Goal: Task Accomplishment & Management: Complete application form

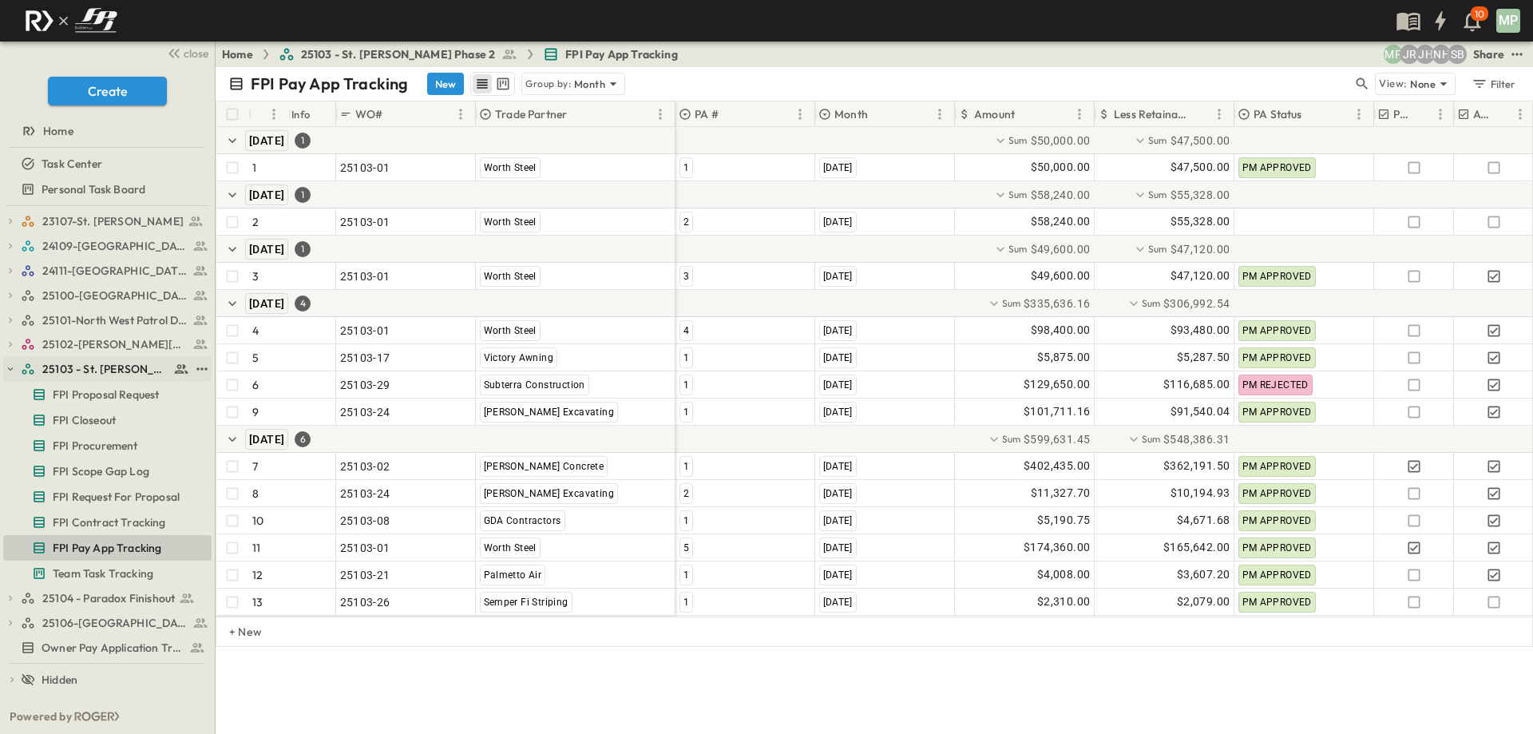
click at [4, 365] on button "button" at bounding box center [10, 369] width 14 height 14
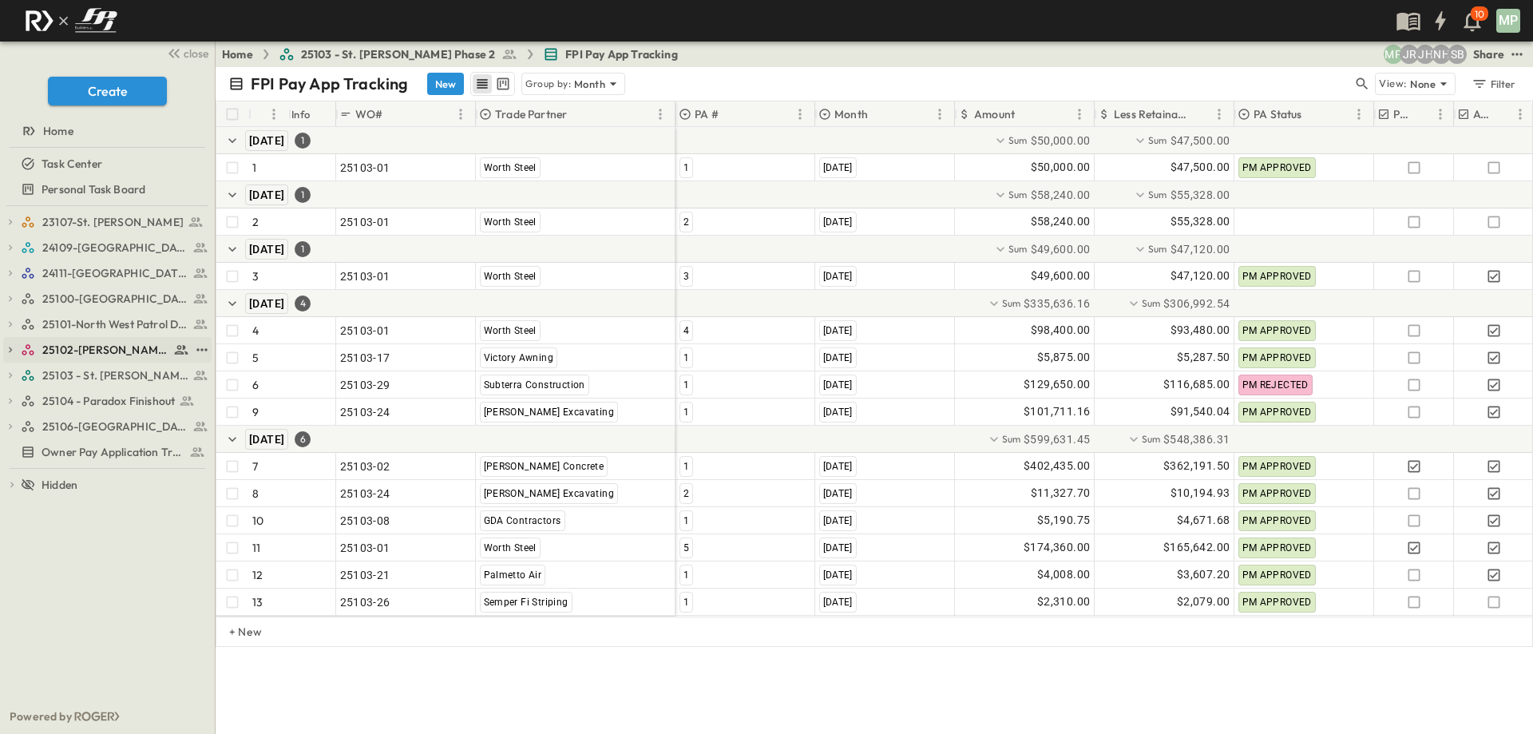
click at [11, 355] on icon "button" at bounding box center [10, 349] width 11 height 11
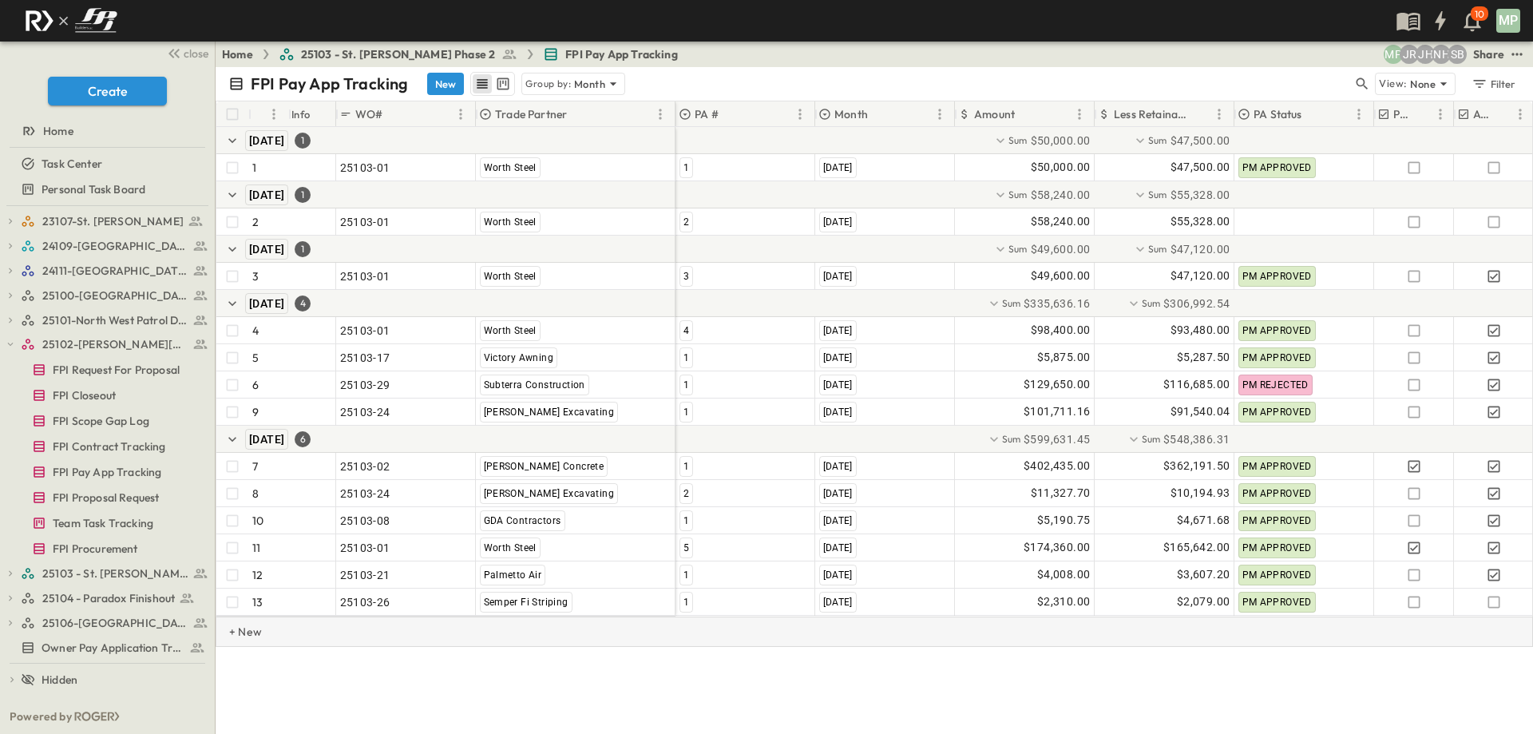
click at [239, 640] on p "+ New" at bounding box center [234, 632] width 10 height 16
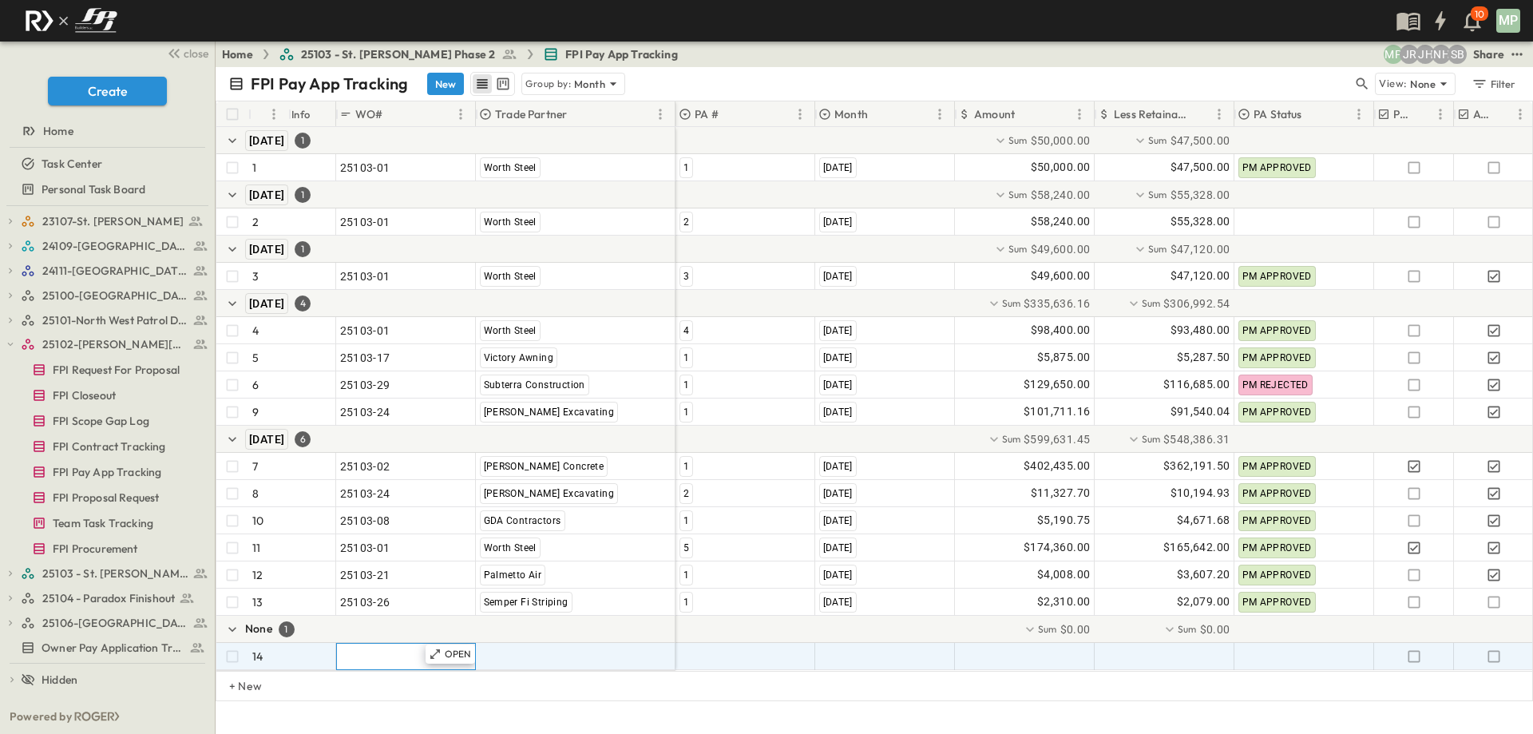
click at [386, 655] on span ""24101-01"" at bounding box center [368, 656] width 57 height 16
click at [112, 446] on span "FPI Contract Tracking" at bounding box center [109, 446] width 113 height 16
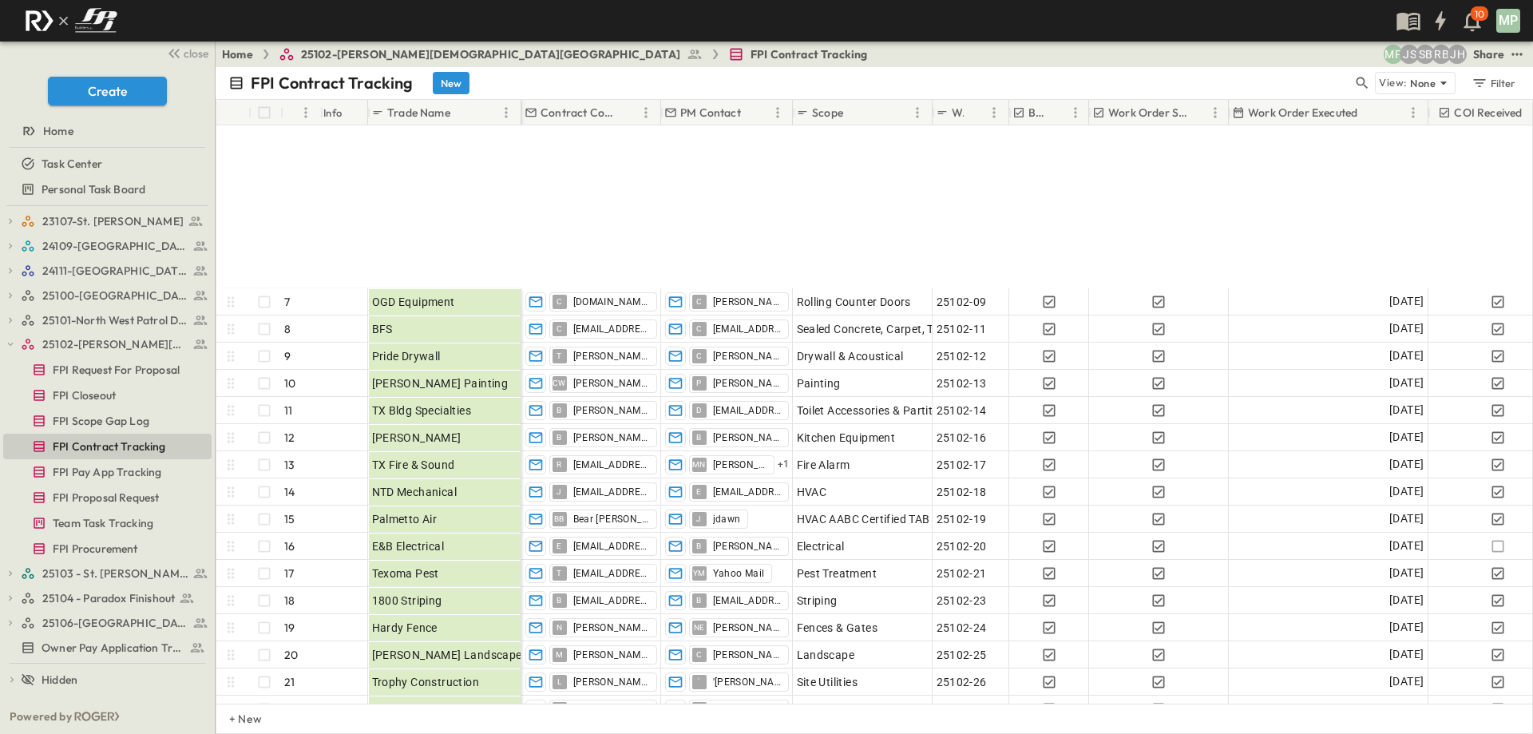
scroll to position [408, 0]
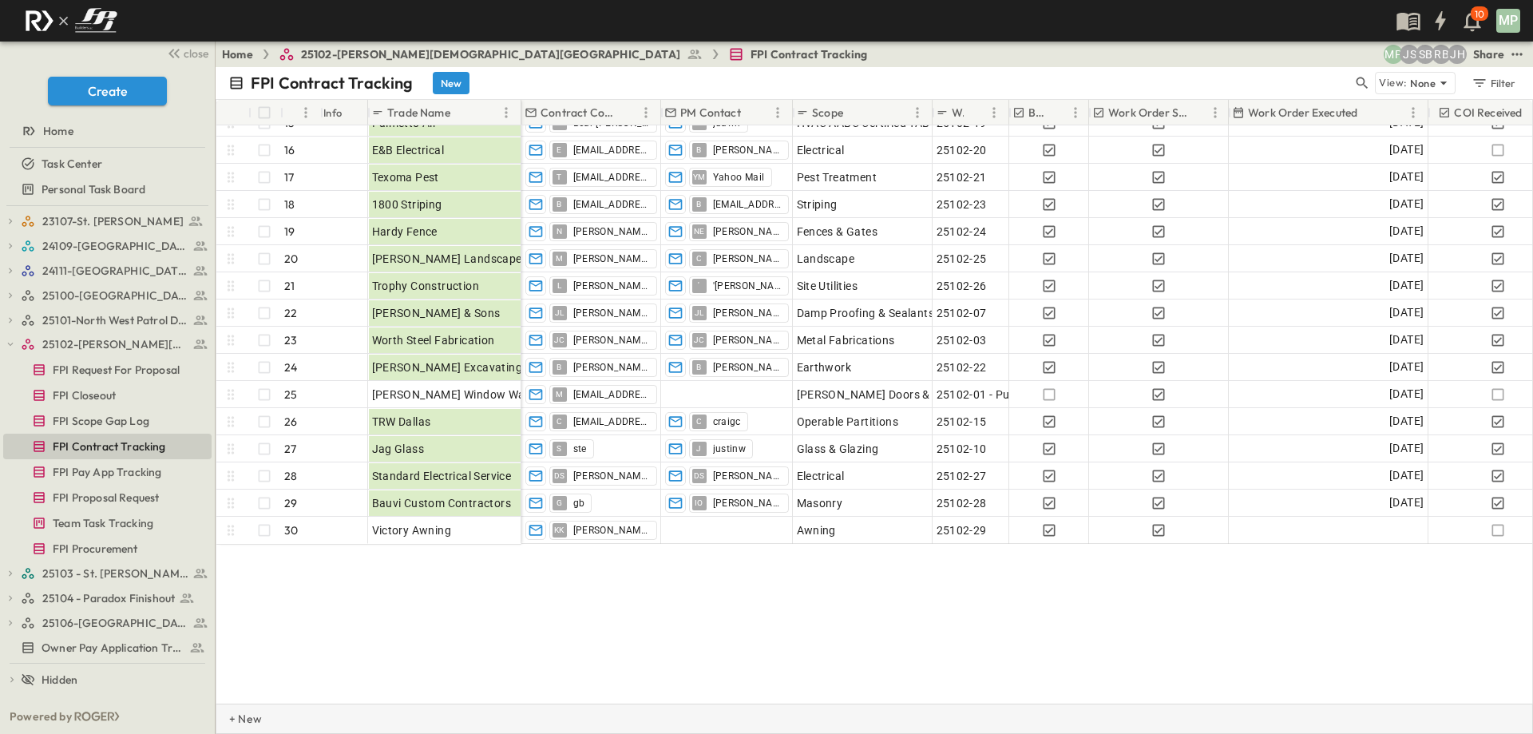
click at [239, 717] on p "+ New" at bounding box center [234, 719] width 10 height 16
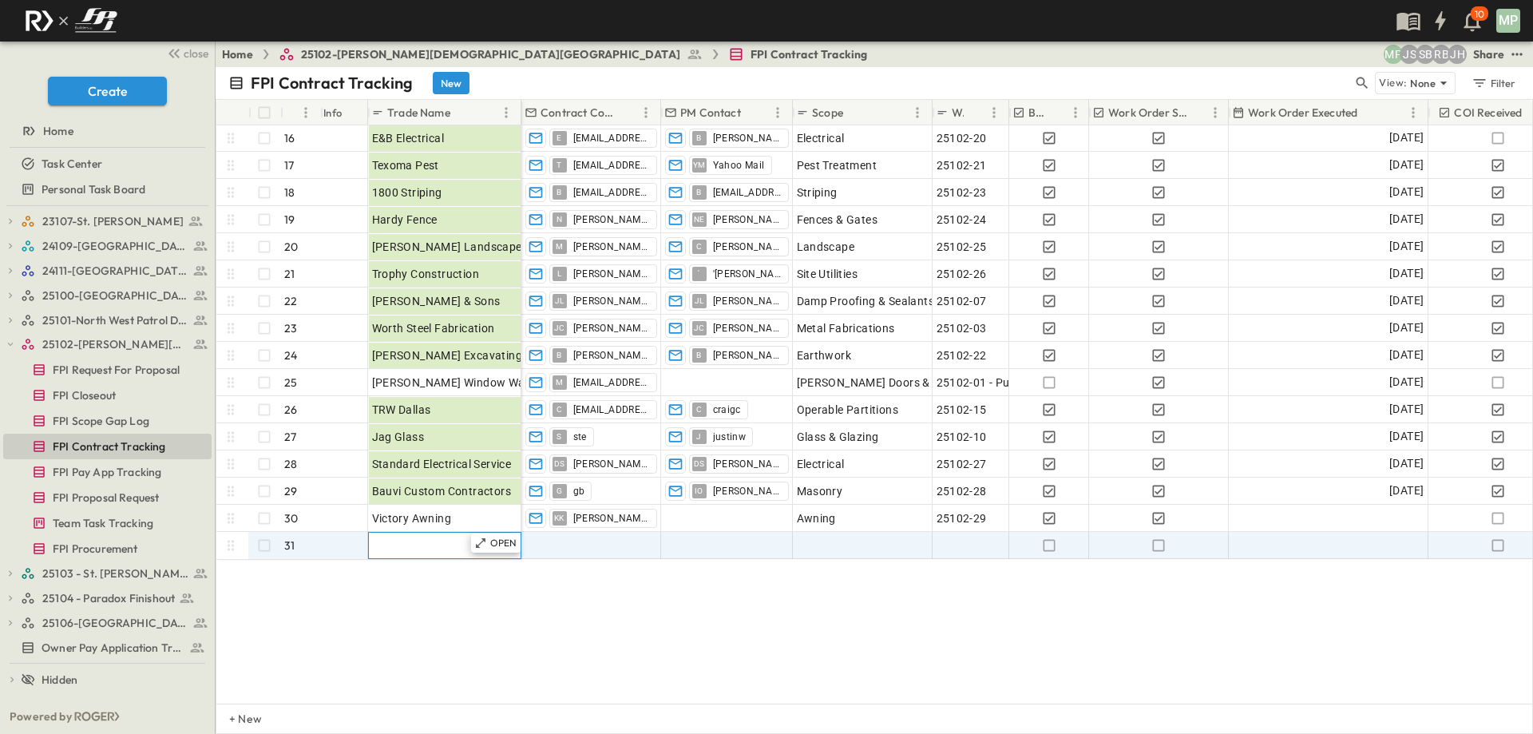
click at [418, 545] on span "Trade Name" at bounding box center [403, 545] width 63 height 16
type input "**********"
type input "*"
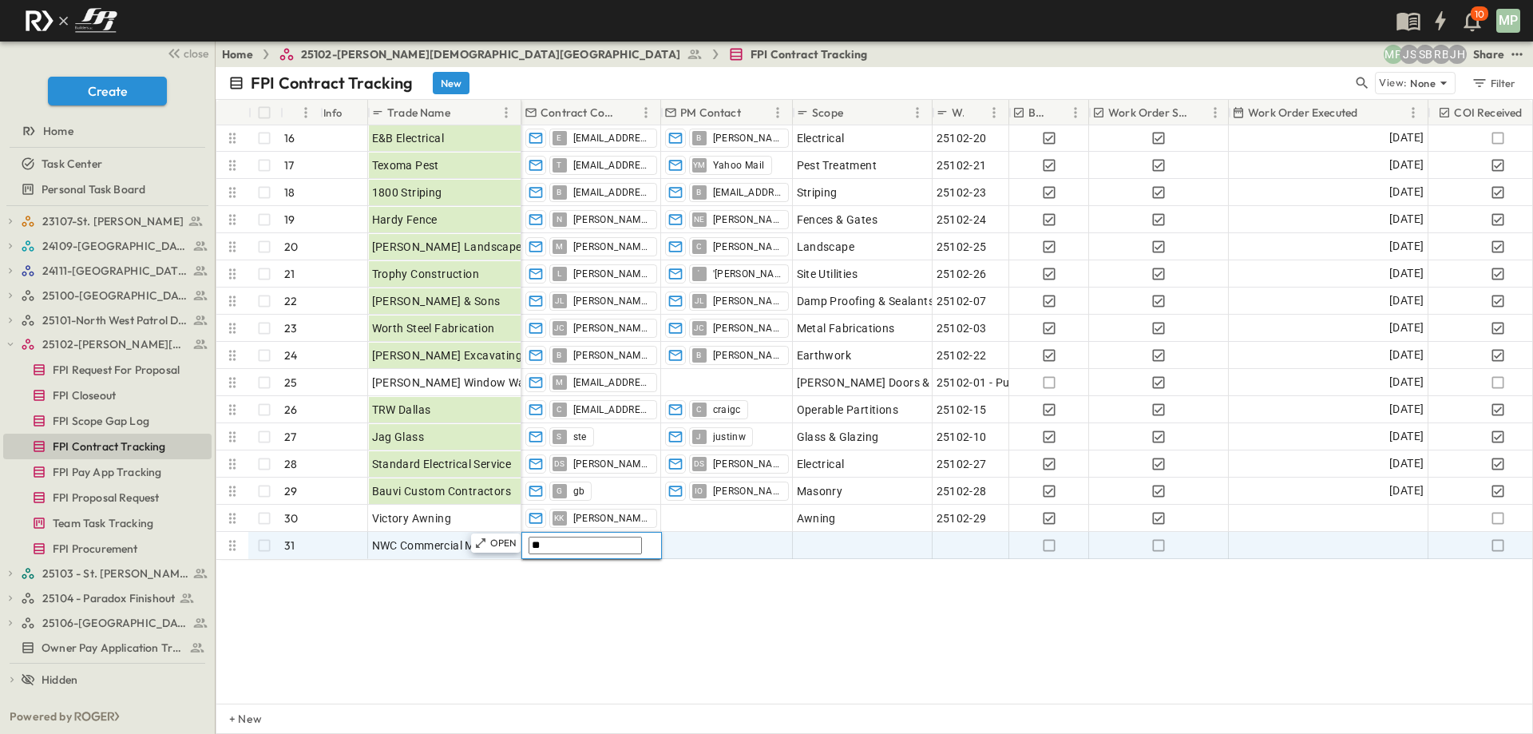
type input "*"
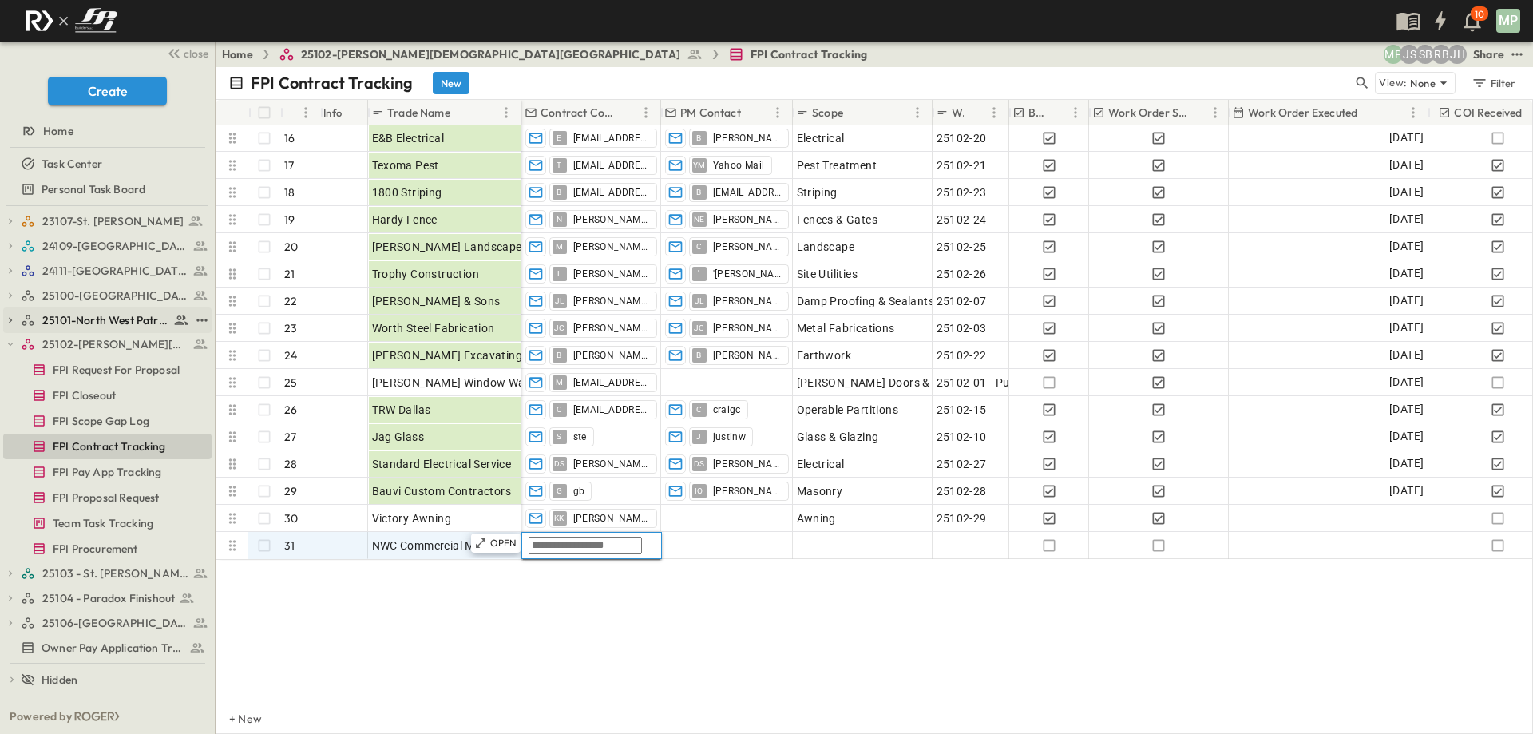
click at [15, 317] on icon "button" at bounding box center [10, 320] width 11 height 11
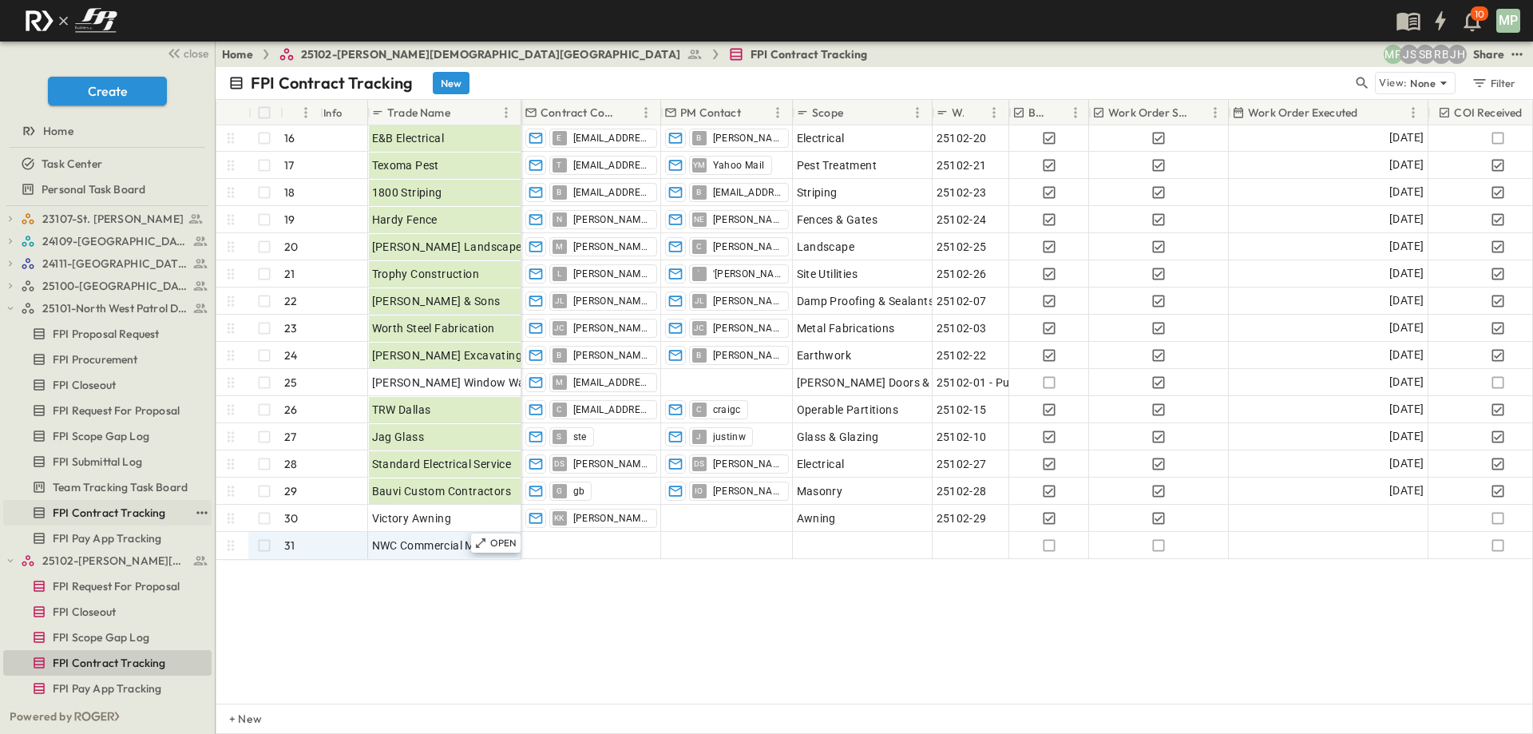
click at [78, 506] on span "FPI Contract Tracking" at bounding box center [109, 513] width 113 height 16
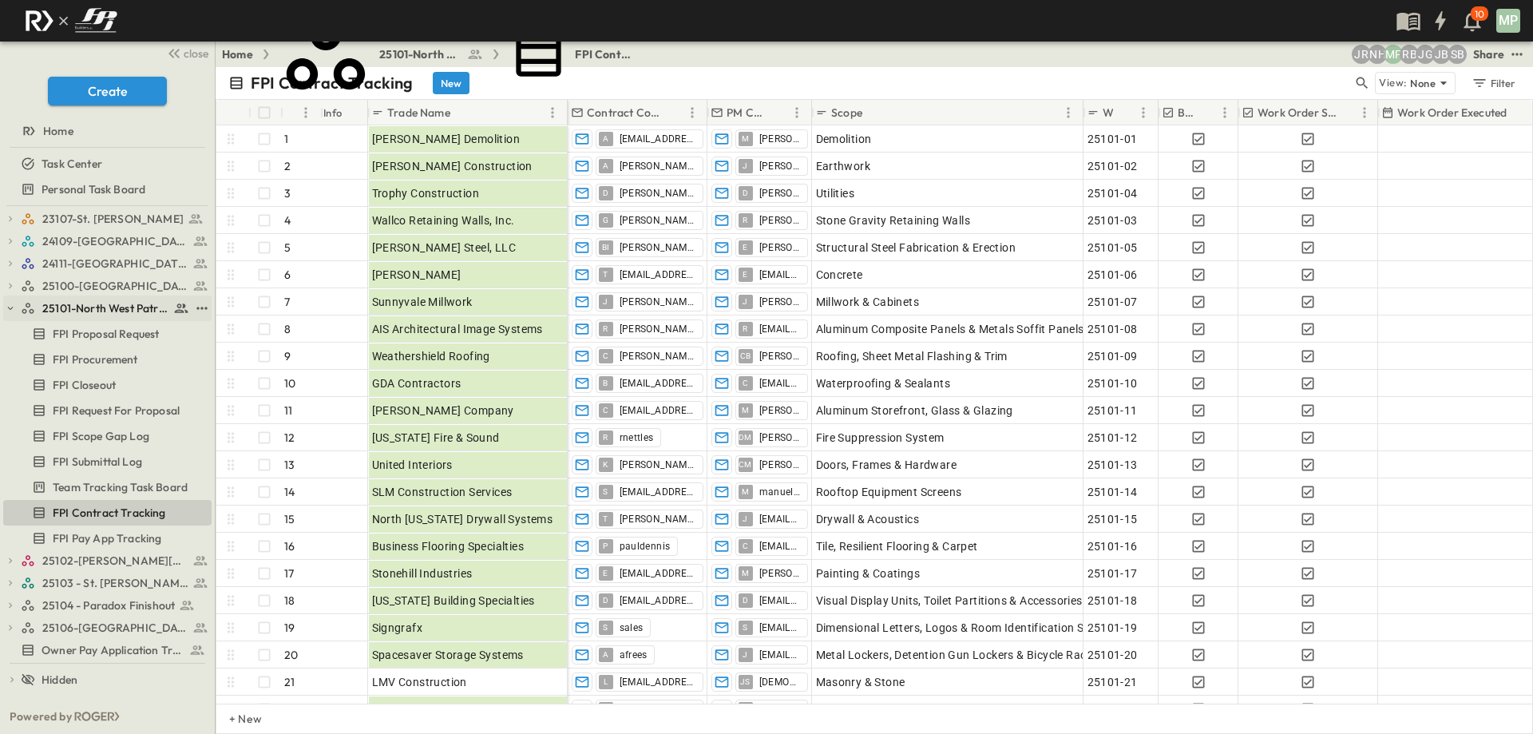
click at [14, 305] on icon "button" at bounding box center [10, 308] width 11 height 11
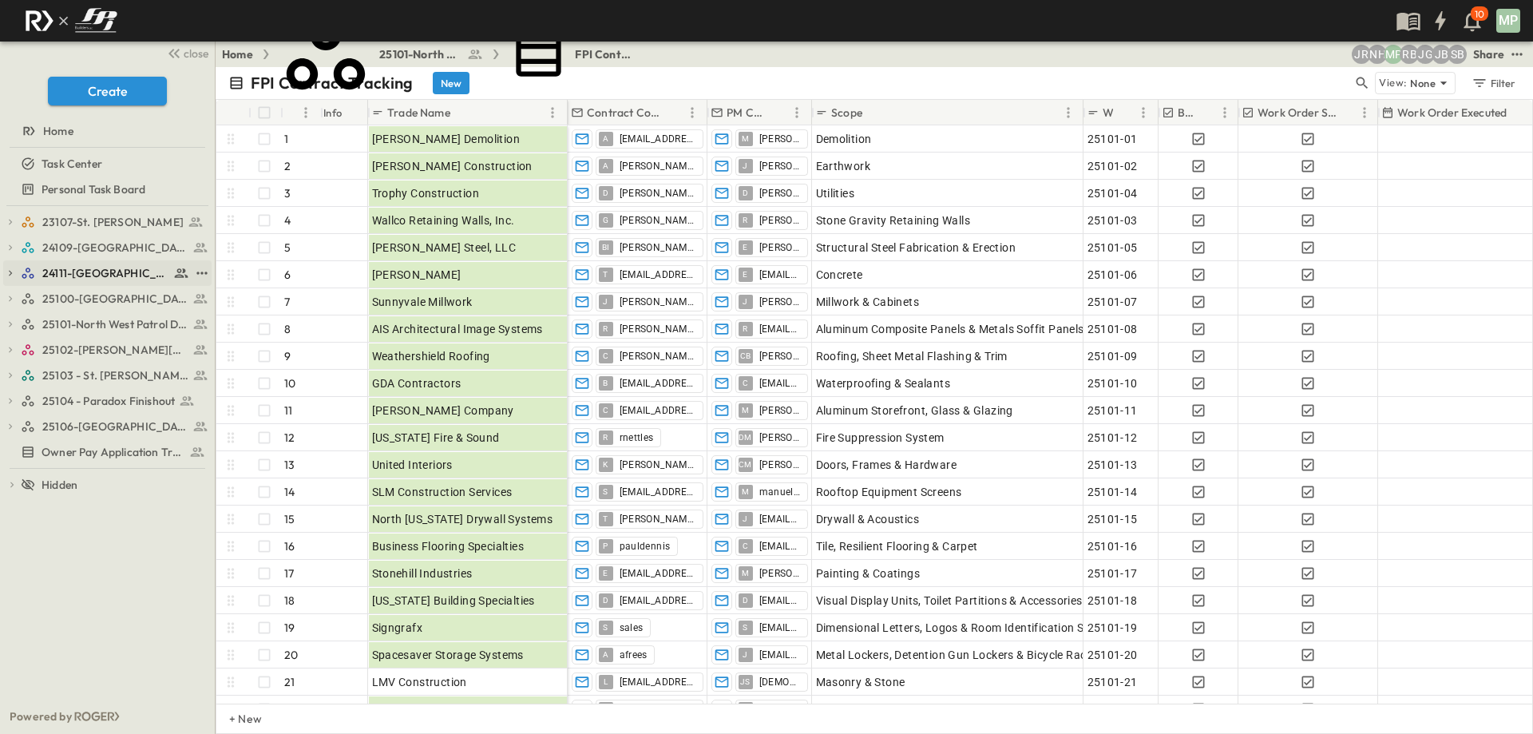
click at [14, 271] on icon "button" at bounding box center [10, 273] width 11 height 11
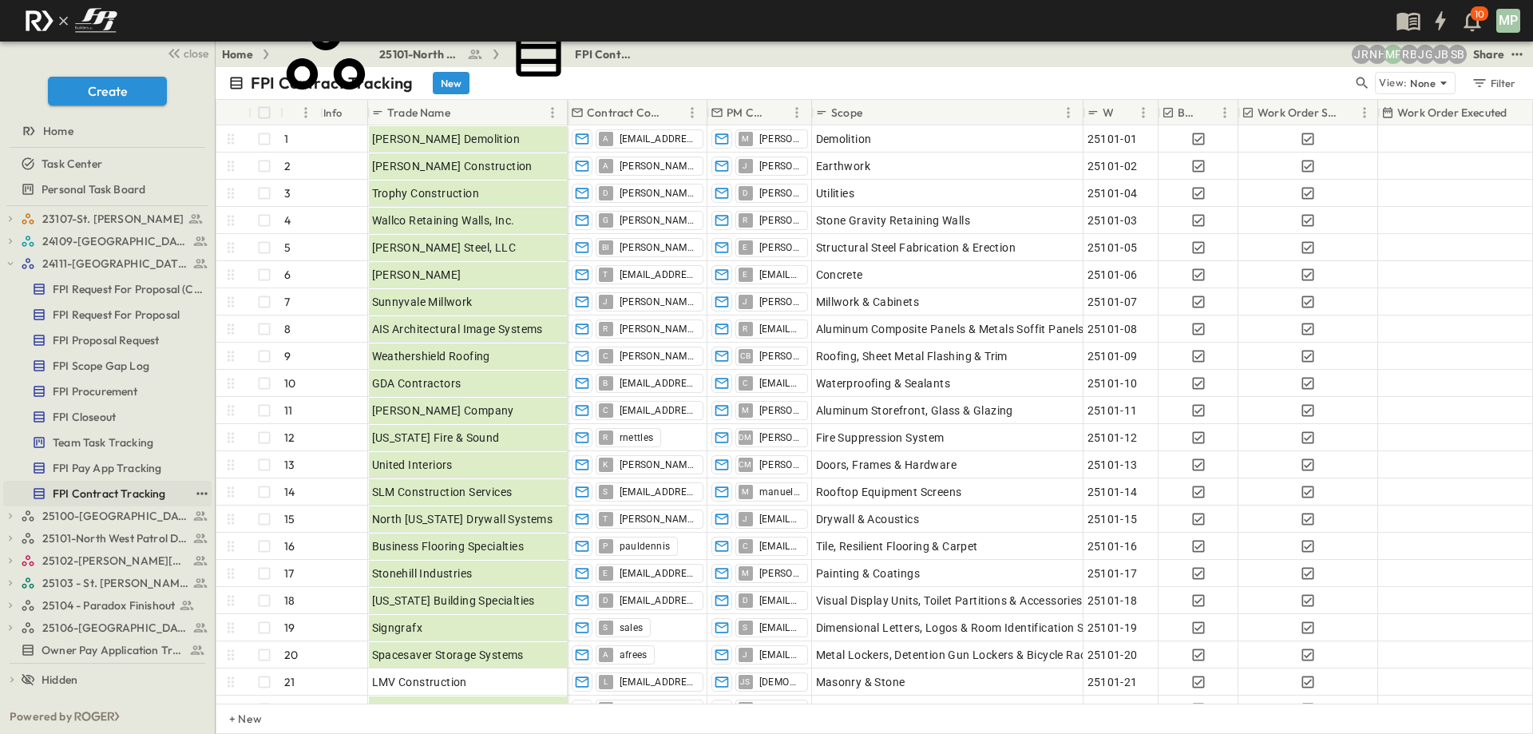
click at [107, 486] on span "FPI Contract Tracking" at bounding box center [109, 494] width 113 height 16
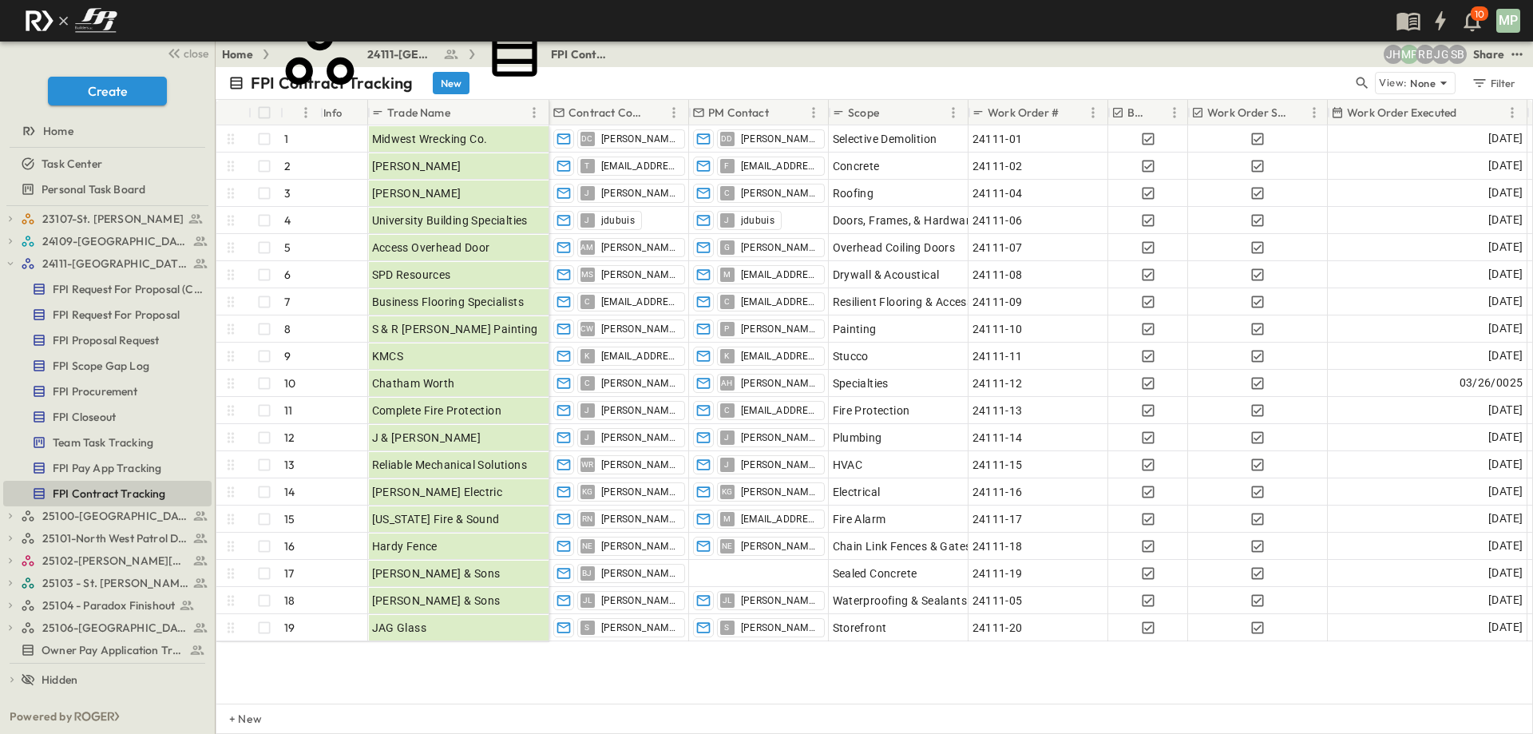
click at [2, 266] on div "23107-St. [PERSON_NAME] FPI Procurement FPI Scope Gap Log FPI Request For Propo…" at bounding box center [107, 452] width 215 height 493
click at [6, 242] on icon "button" at bounding box center [10, 241] width 11 height 11
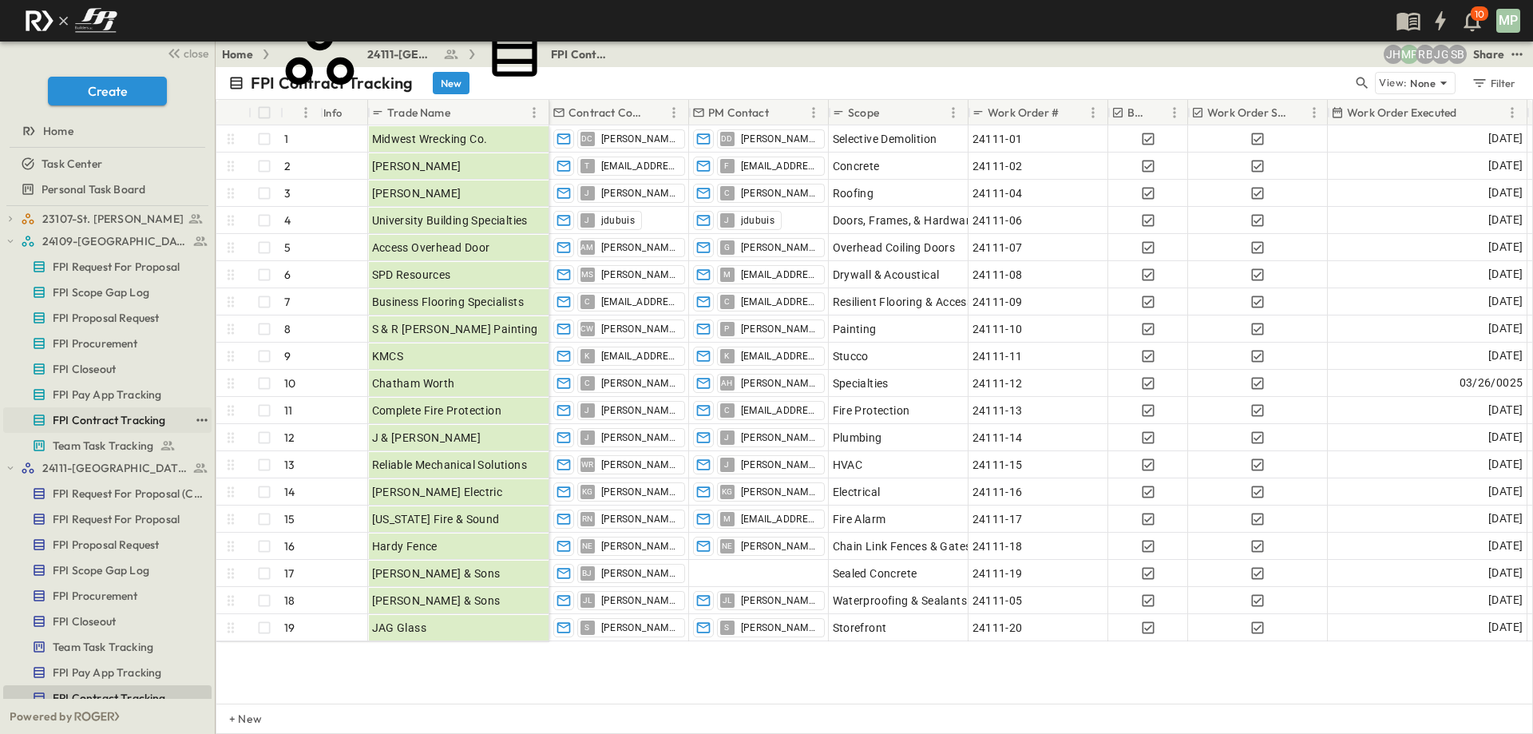
click at [116, 420] on span "FPI Contract Tracking" at bounding box center [109, 420] width 113 height 16
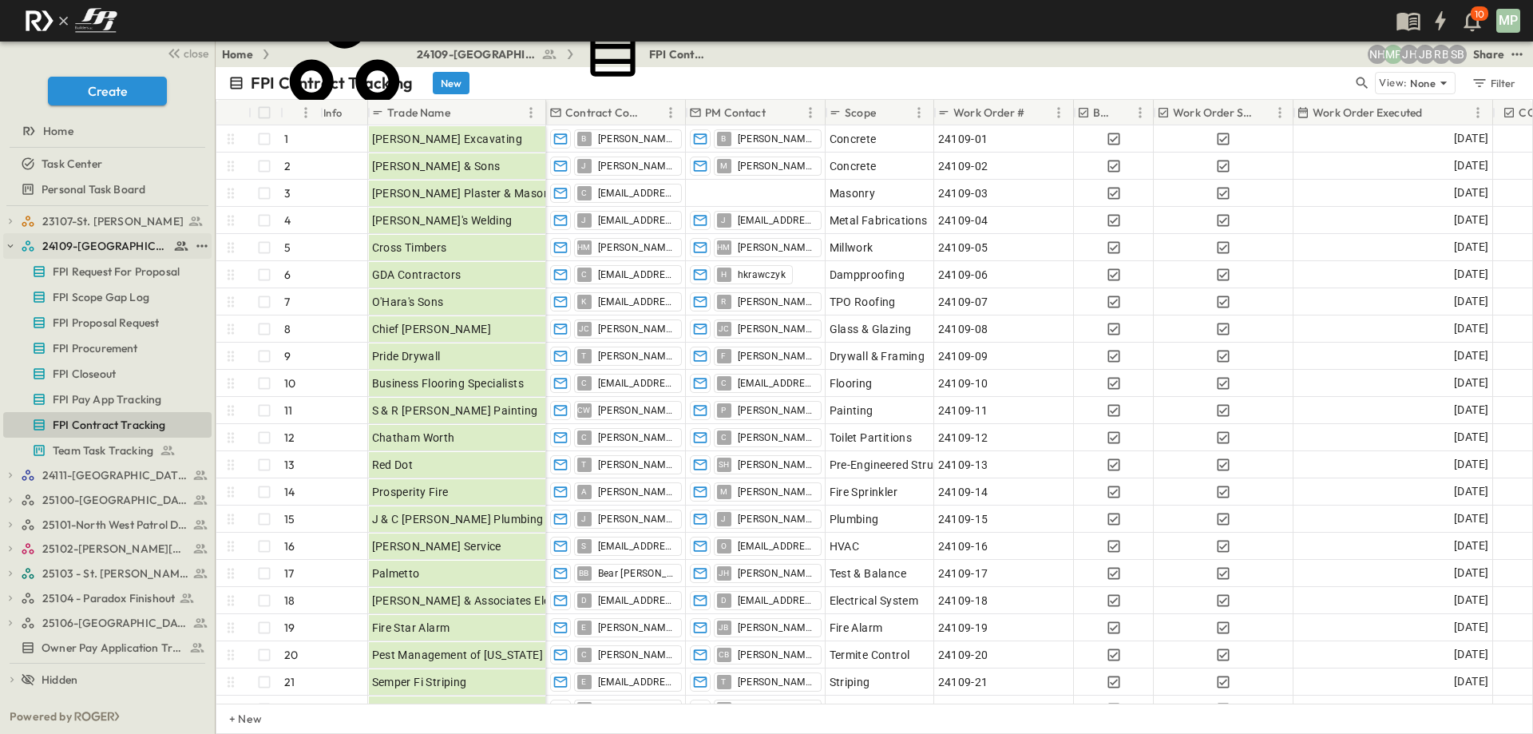
click at [6, 244] on icon "button" at bounding box center [10, 245] width 11 height 11
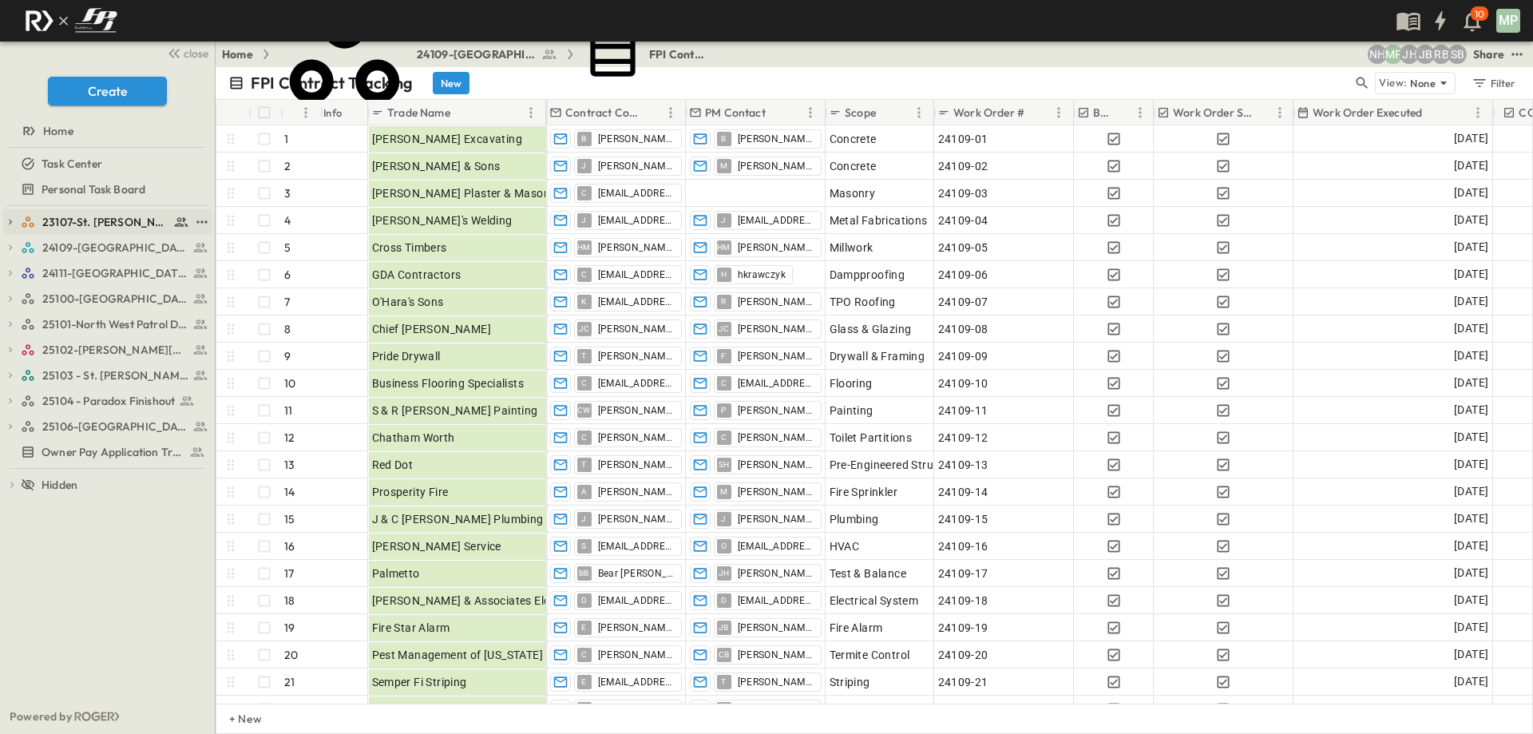
click at [16, 224] on button "button" at bounding box center [10, 222] width 14 height 14
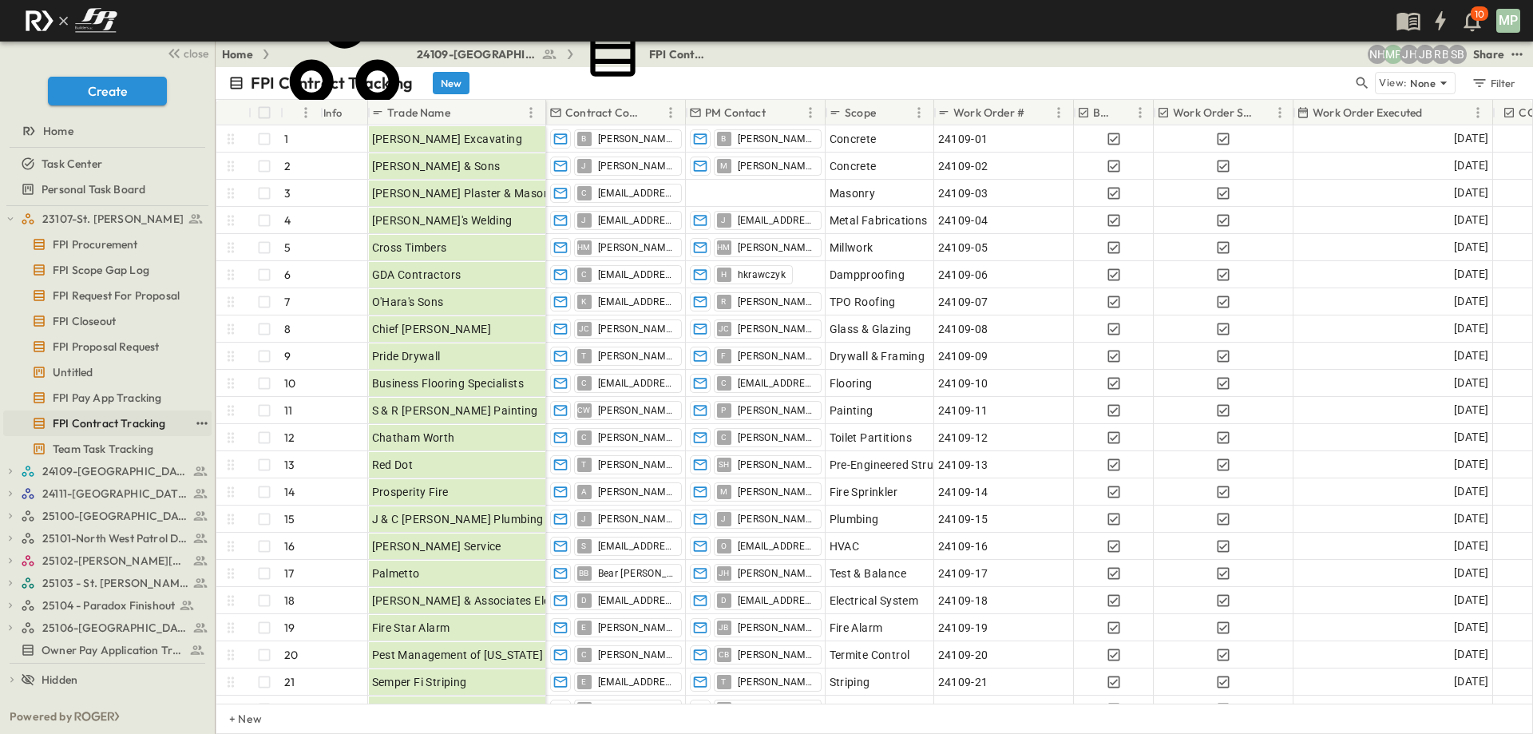
click at [83, 423] on span "FPI Contract Tracking" at bounding box center [109, 423] width 113 height 16
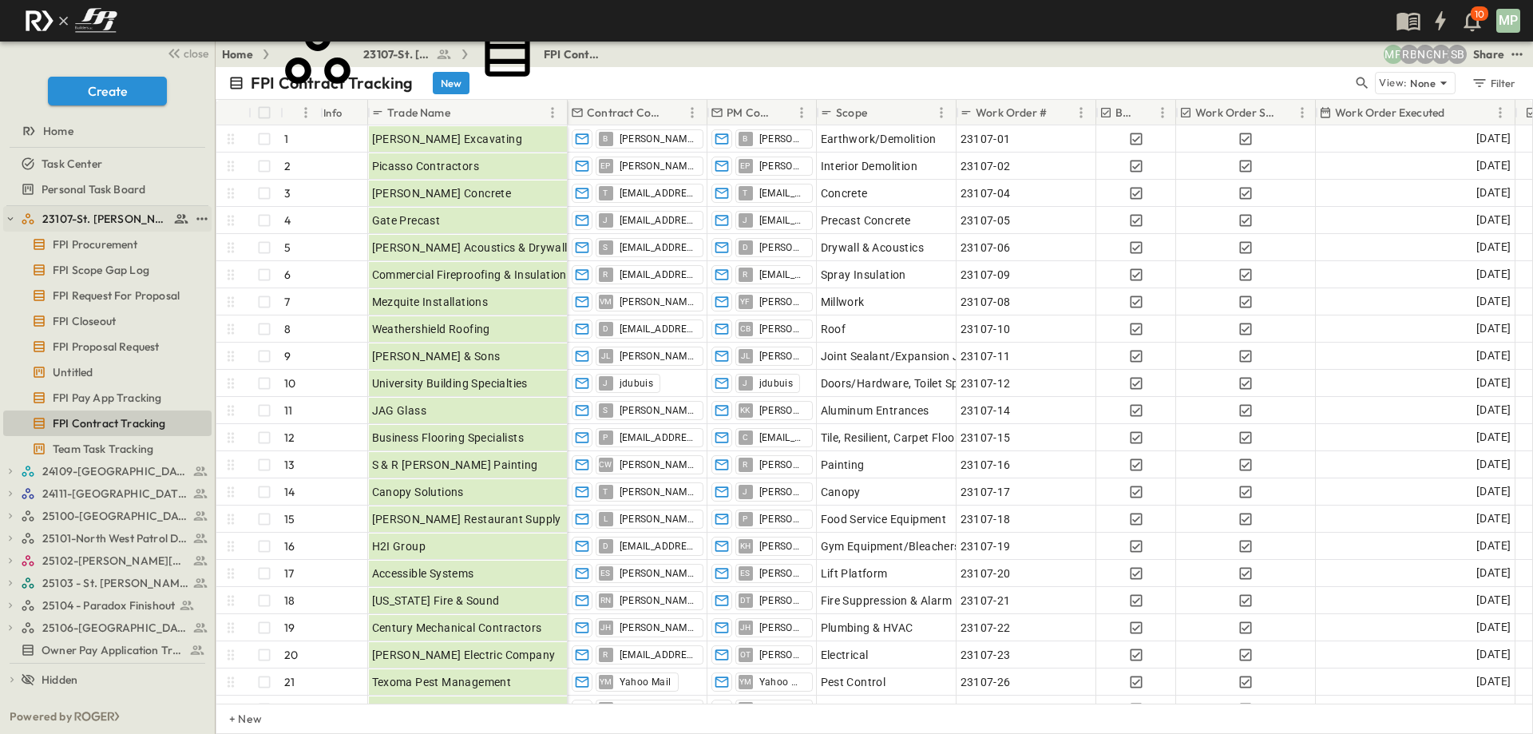
click at [10, 219] on icon "button" at bounding box center [11, 218] width 6 height 3
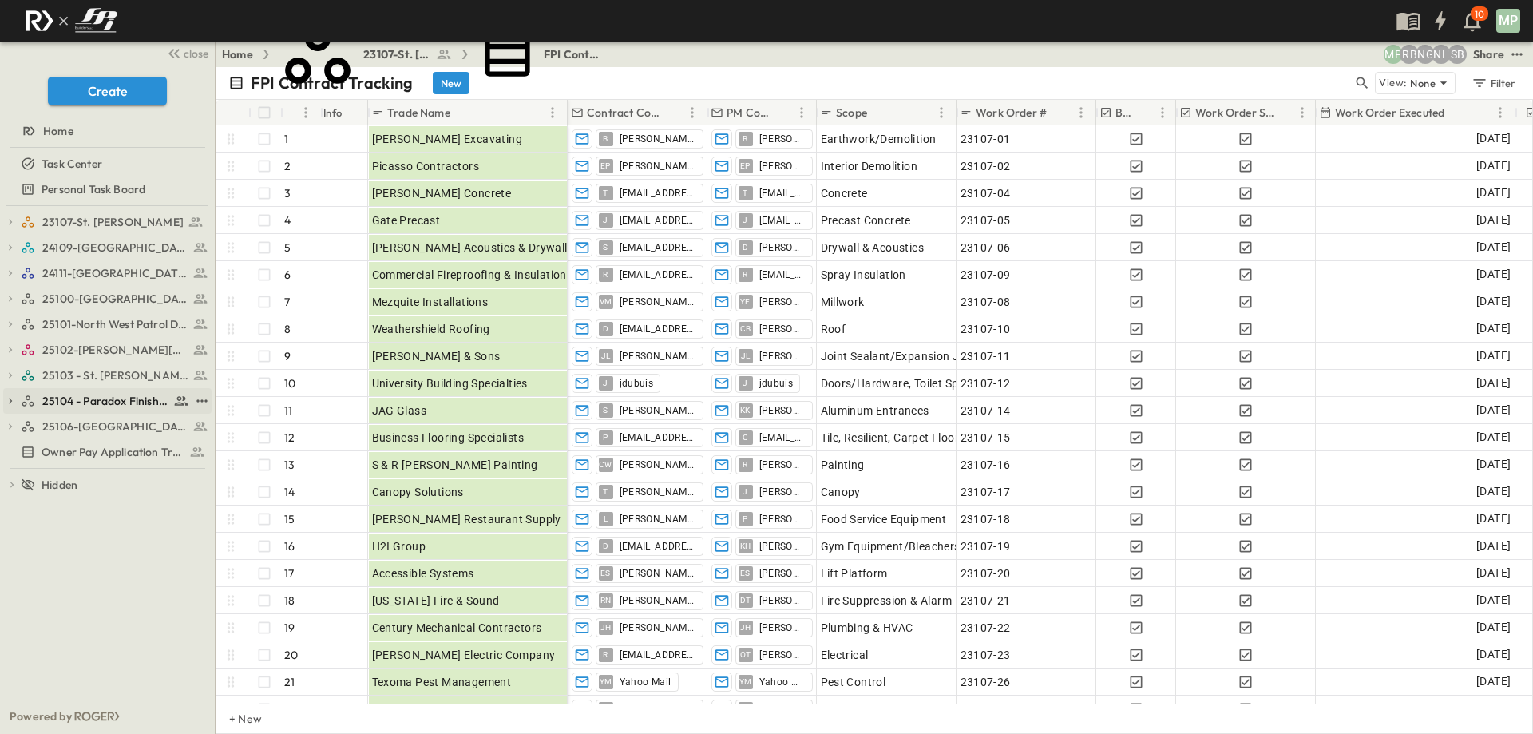
click at [10, 398] on icon "button" at bounding box center [10, 400] width 11 height 11
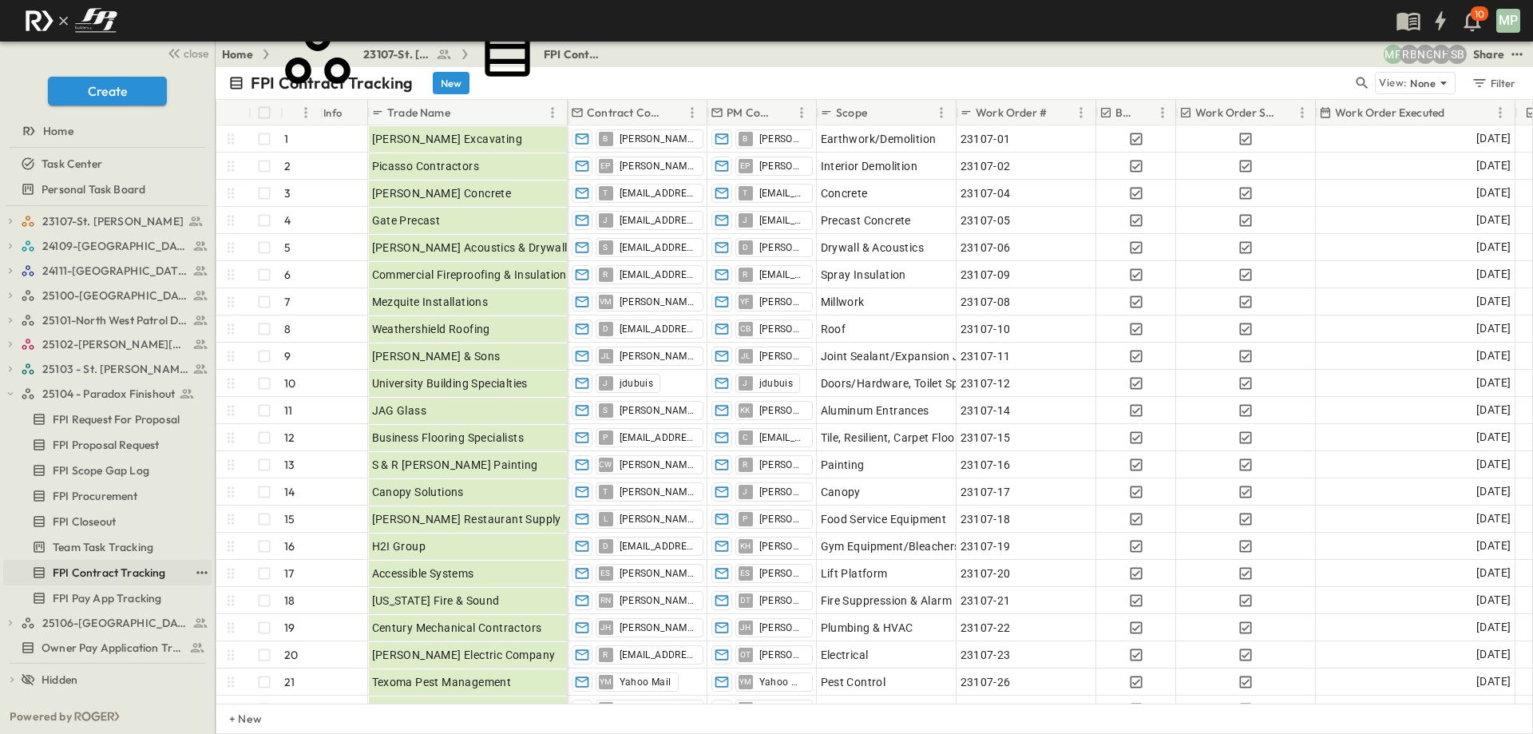
click at [76, 569] on span "FPI Contract Tracking" at bounding box center [109, 573] width 113 height 16
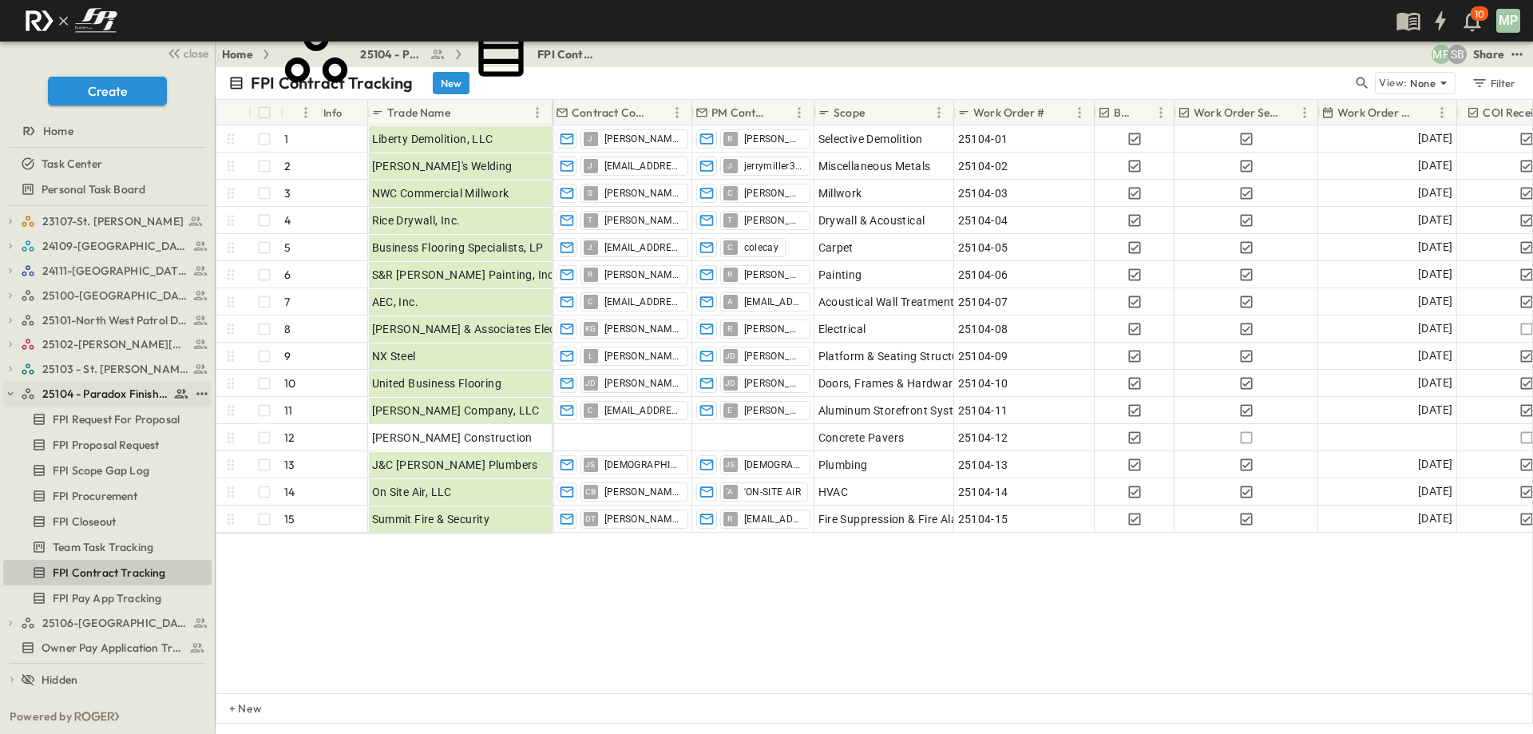
click at [6, 395] on icon "button" at bounding box center [10, 393] width 11 height 11
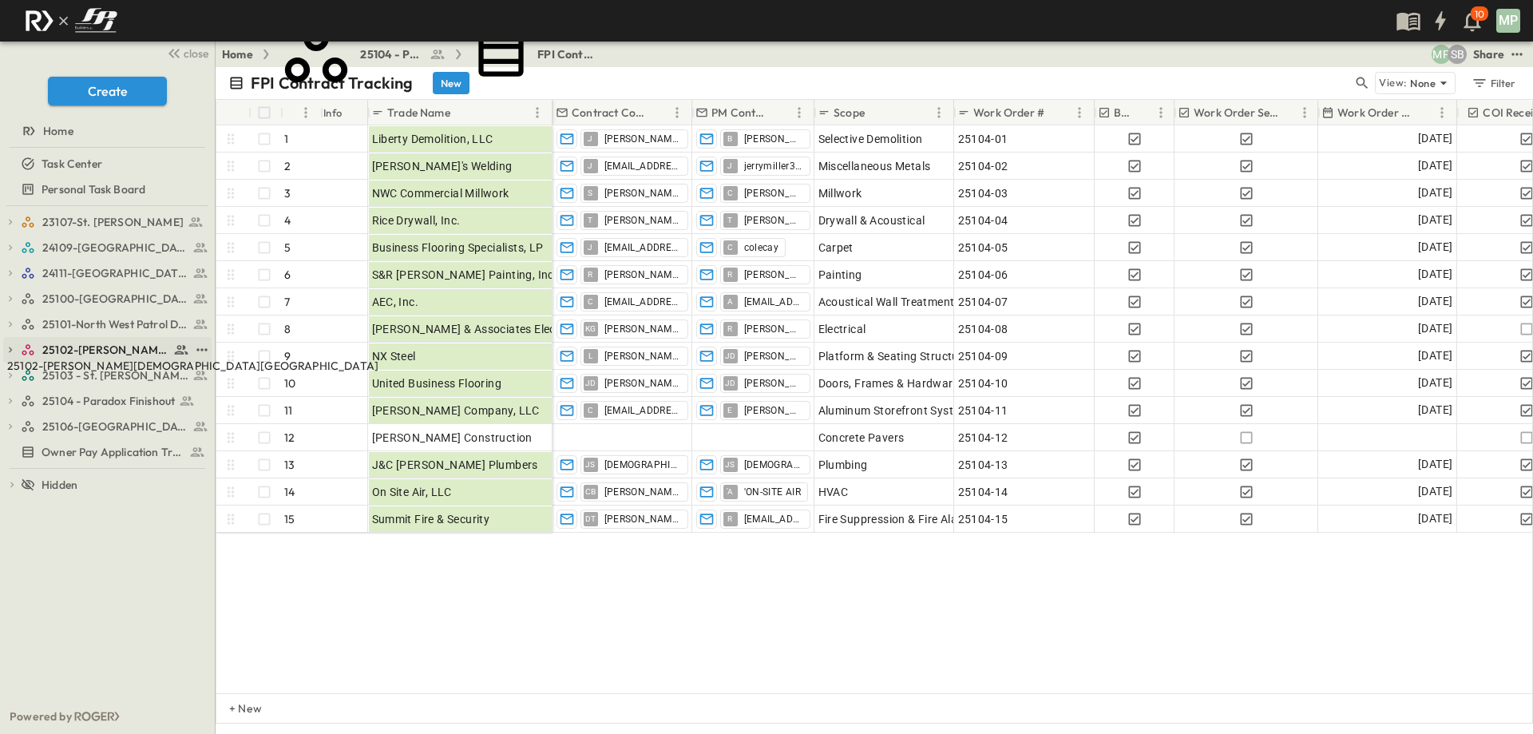
click at [48, 347] on span "25102-[PERSON_NAME][DEMOGRAPHIC_DATA][GEOGRAPHIC_DATA]" at bounding box center [105, 350] width 127 height 16
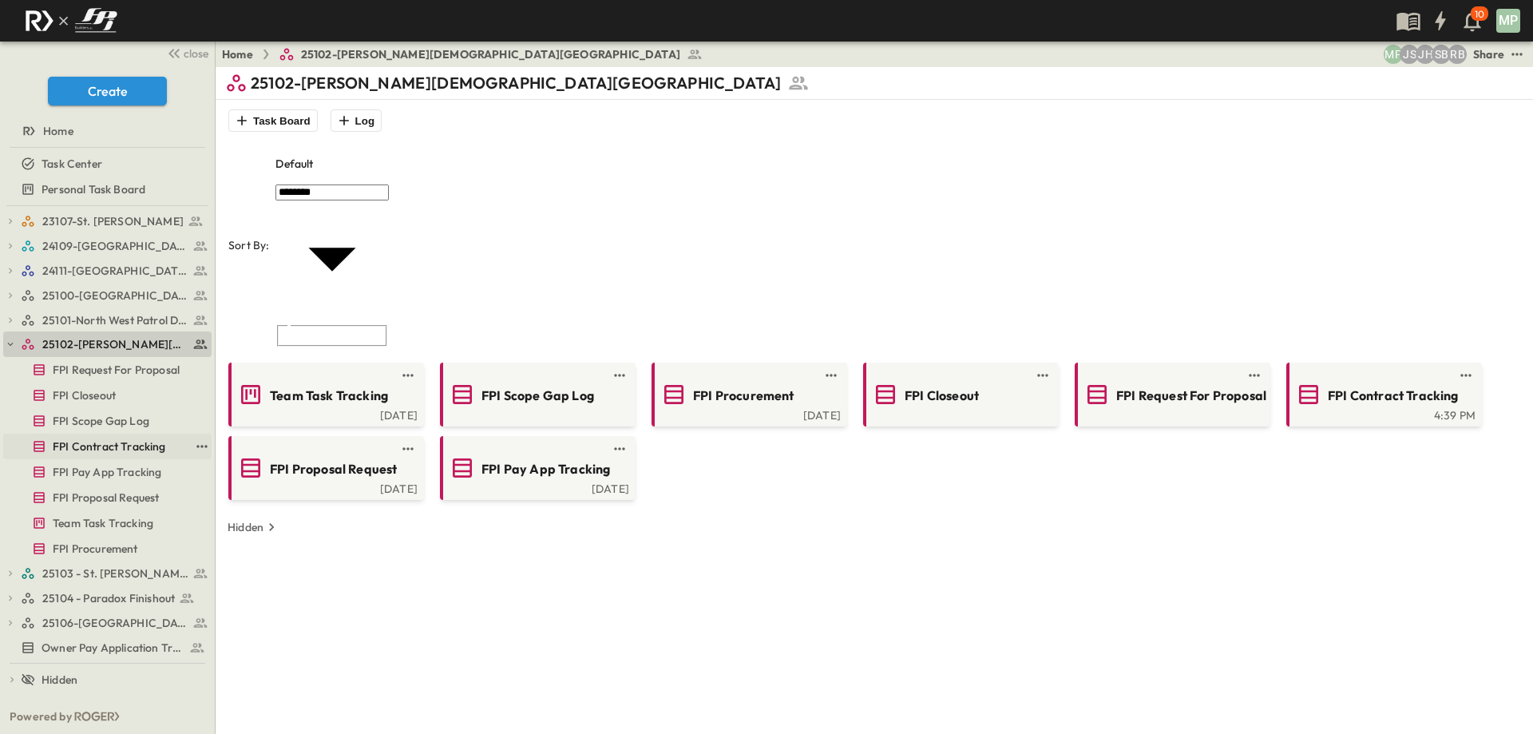
click at [107, 444] on span "FPI Contract Tracking" at bounding box center [109, 446] width 113 height 16
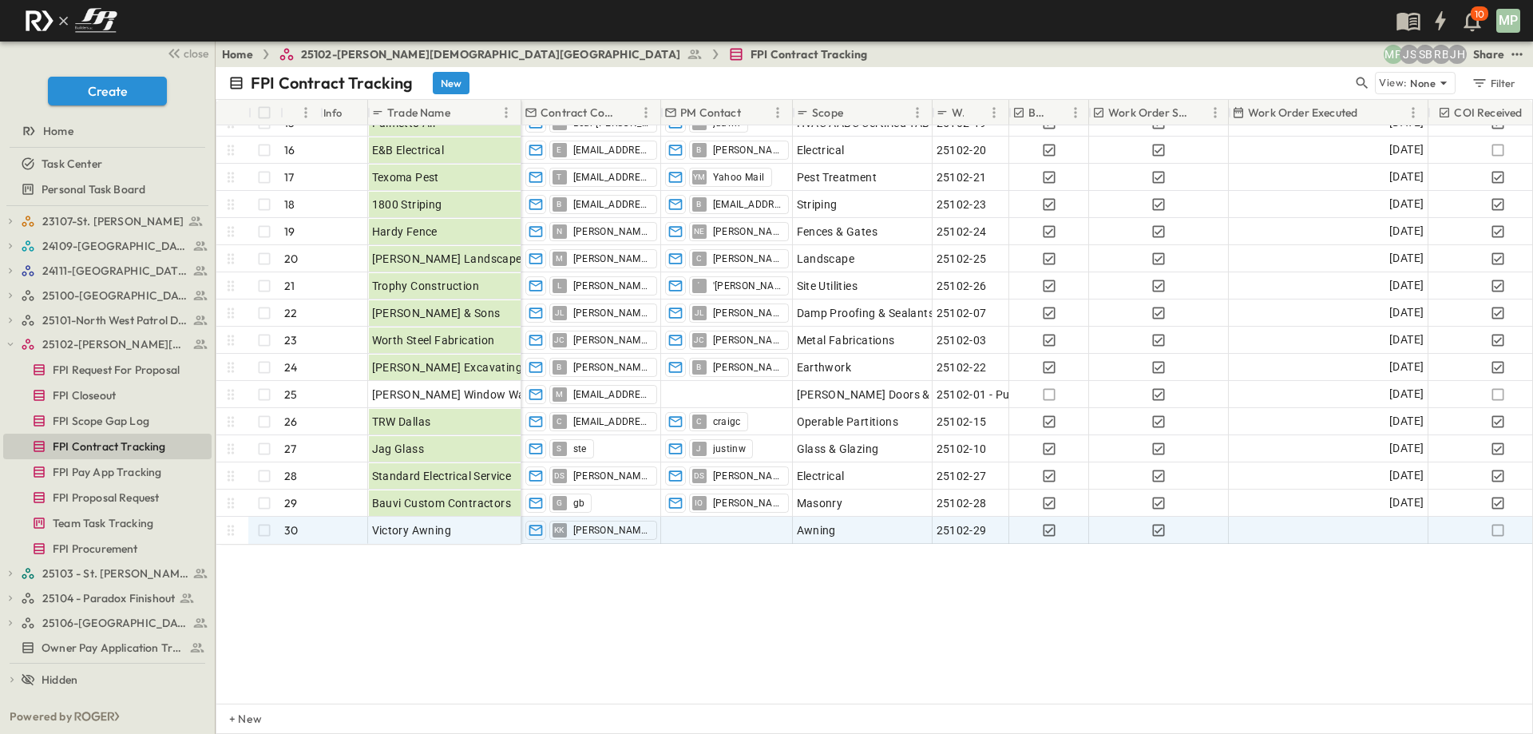
scroll to position [408, 0]
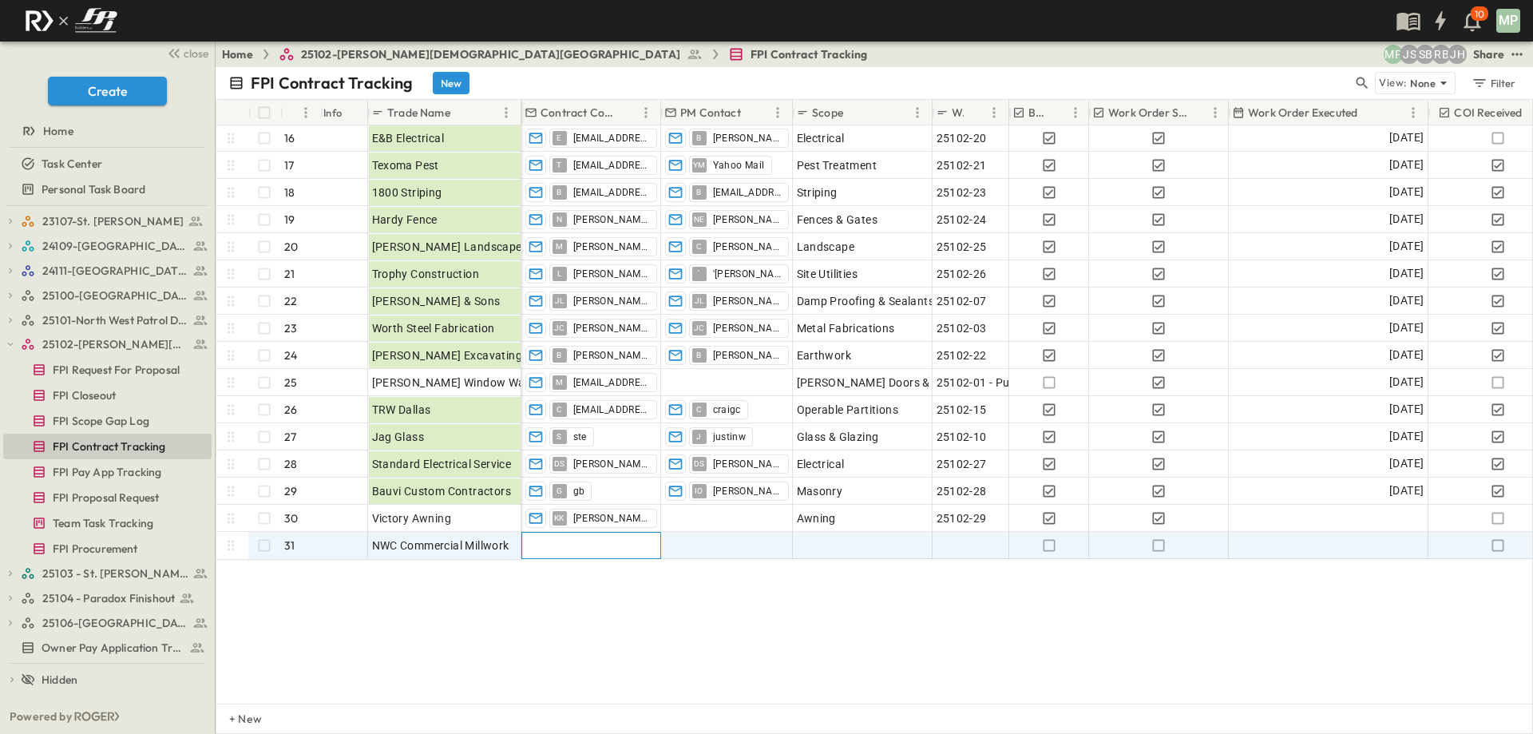
click at [580, 548] on div at bounding box center [591, 546] width 138 height 26
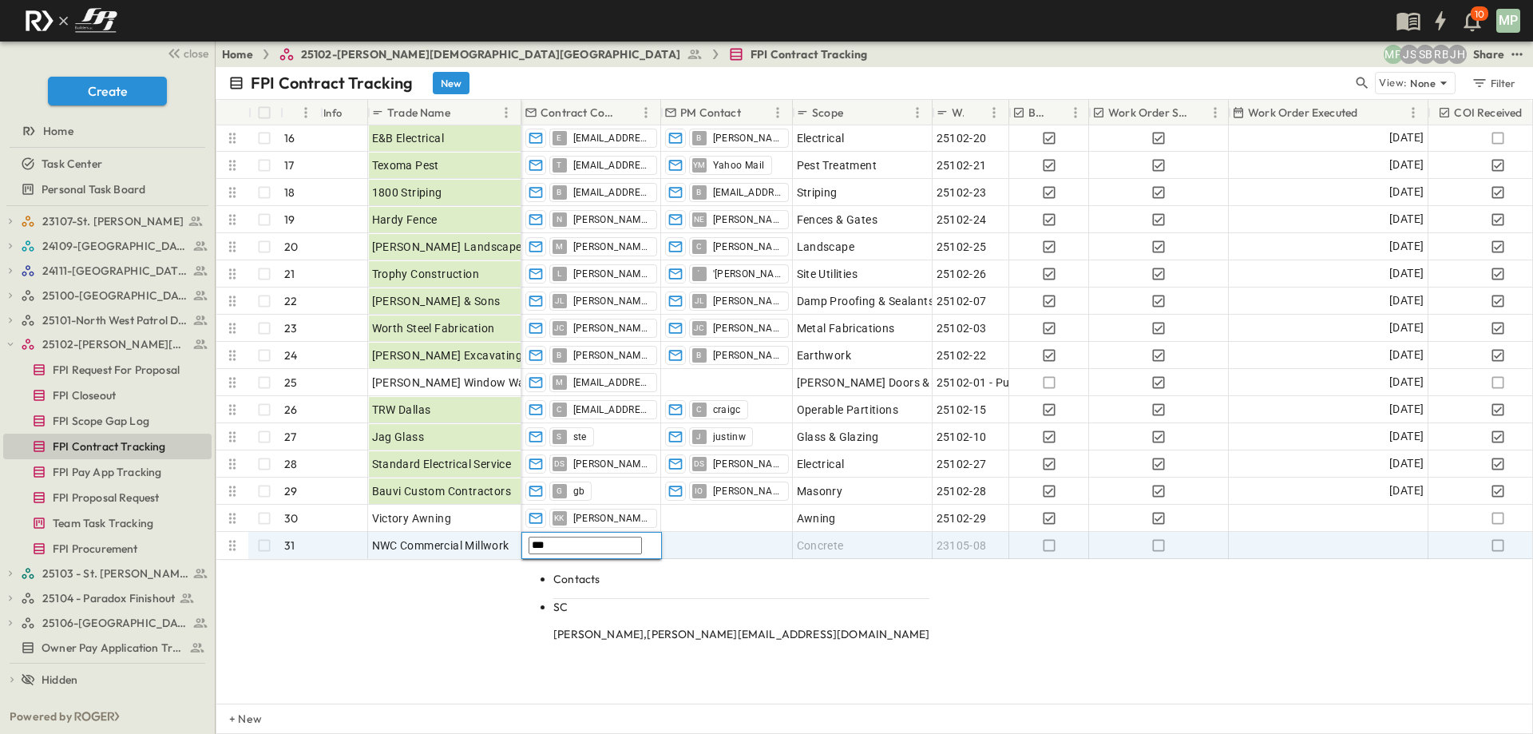
type input "***"
click at [676, 627] on span "[PERSON_NAME][EMAIL_ADDRESS][DOMAIN_NAME]" at bounding box center [788, 634] width 283 height 14
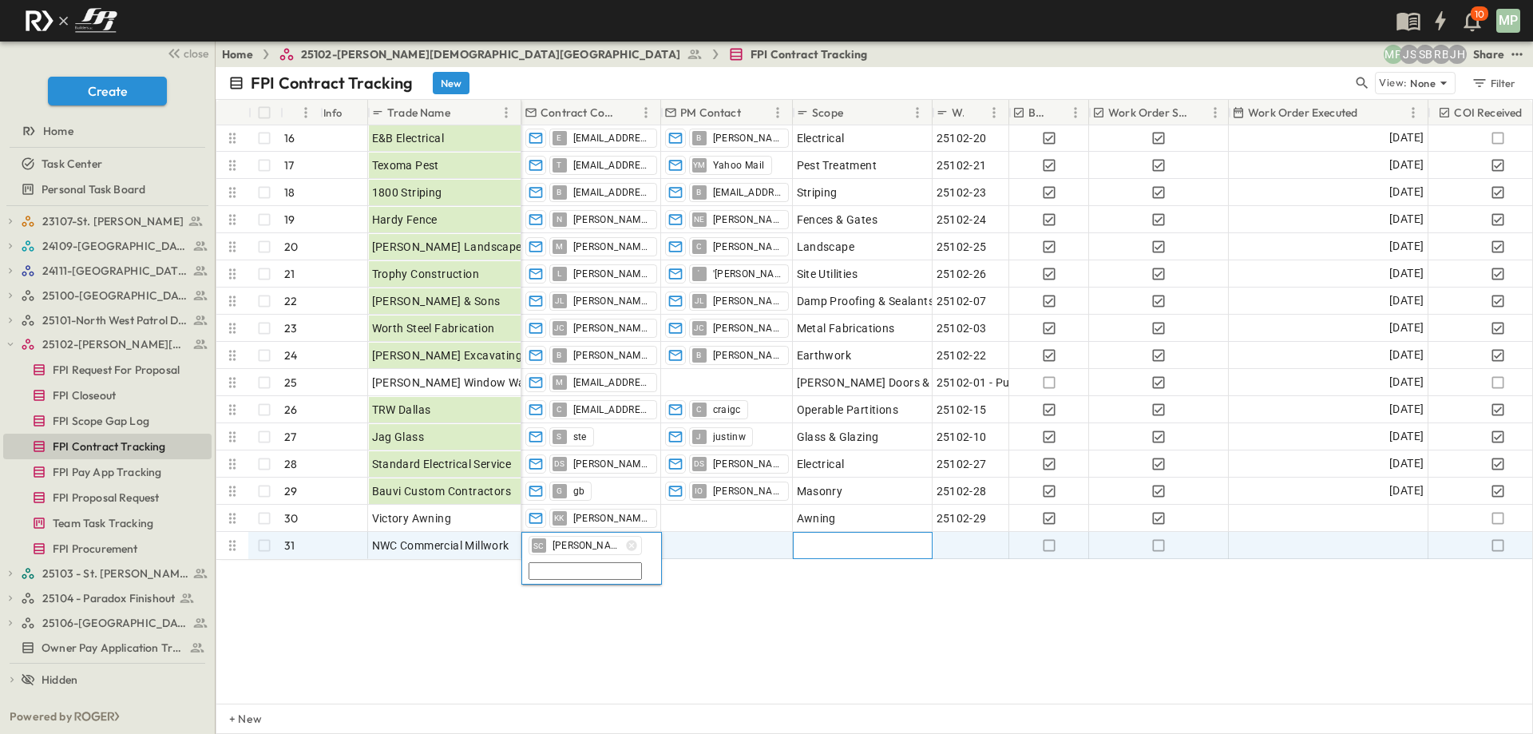
click at [838, 544] on span "Concrete" at bounding box center [820, 545] width 47 height 16
type input "********"
click at [1049, 543] on icon "button" at bounding box center [1049, 545] width 16 height 16
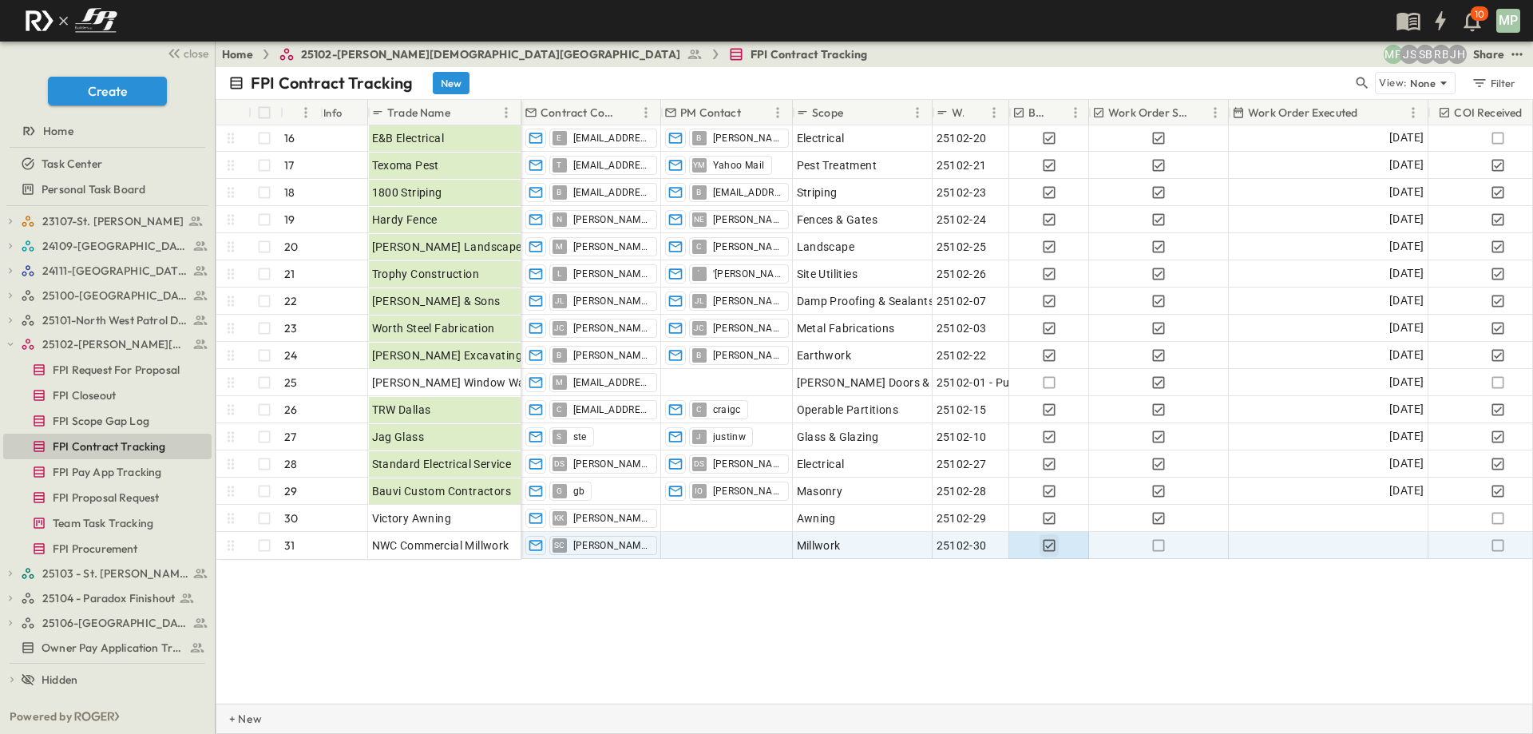
click at [238, 715] on p "+ New" at bounding box center [234, 719] width 10 height 16
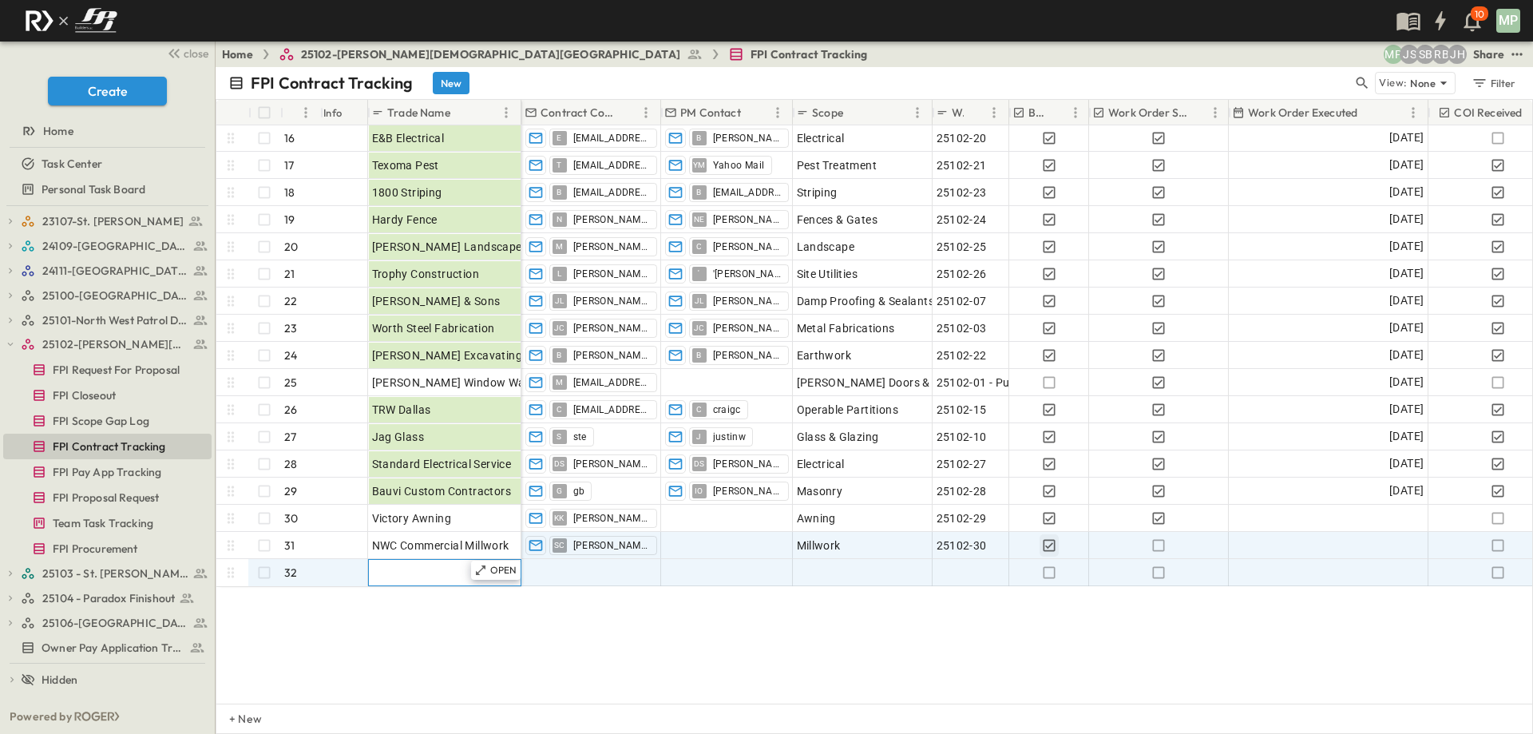
click at [416, 573] on span "Trade Name" at bounding box center [403, 573] width 63 height 16
type input "***"
click at [823, 566] on span "Concrete" at bounding box center [820, 573] width 47 height 16
type input "**********"
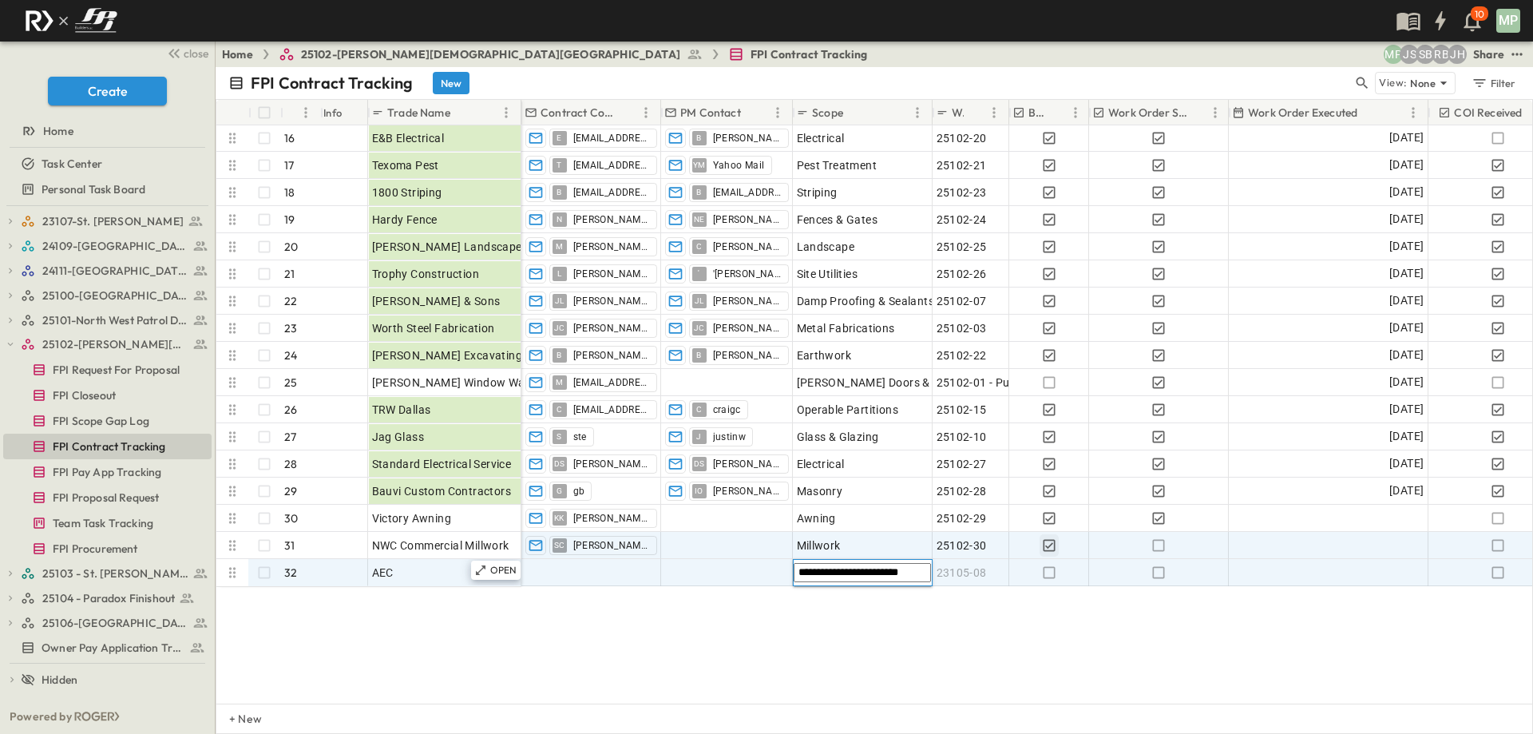
scroll to position [0, 2]
type input "********"
click at [1045, 573] on icon "button" at bounding box center [1049, 573] width 16 height 16
click at [11, 343] on icon "button" at bounding box center [10, 344] width 11 height 11
